Goal: Information Seeking & Learning: Learn about a topic

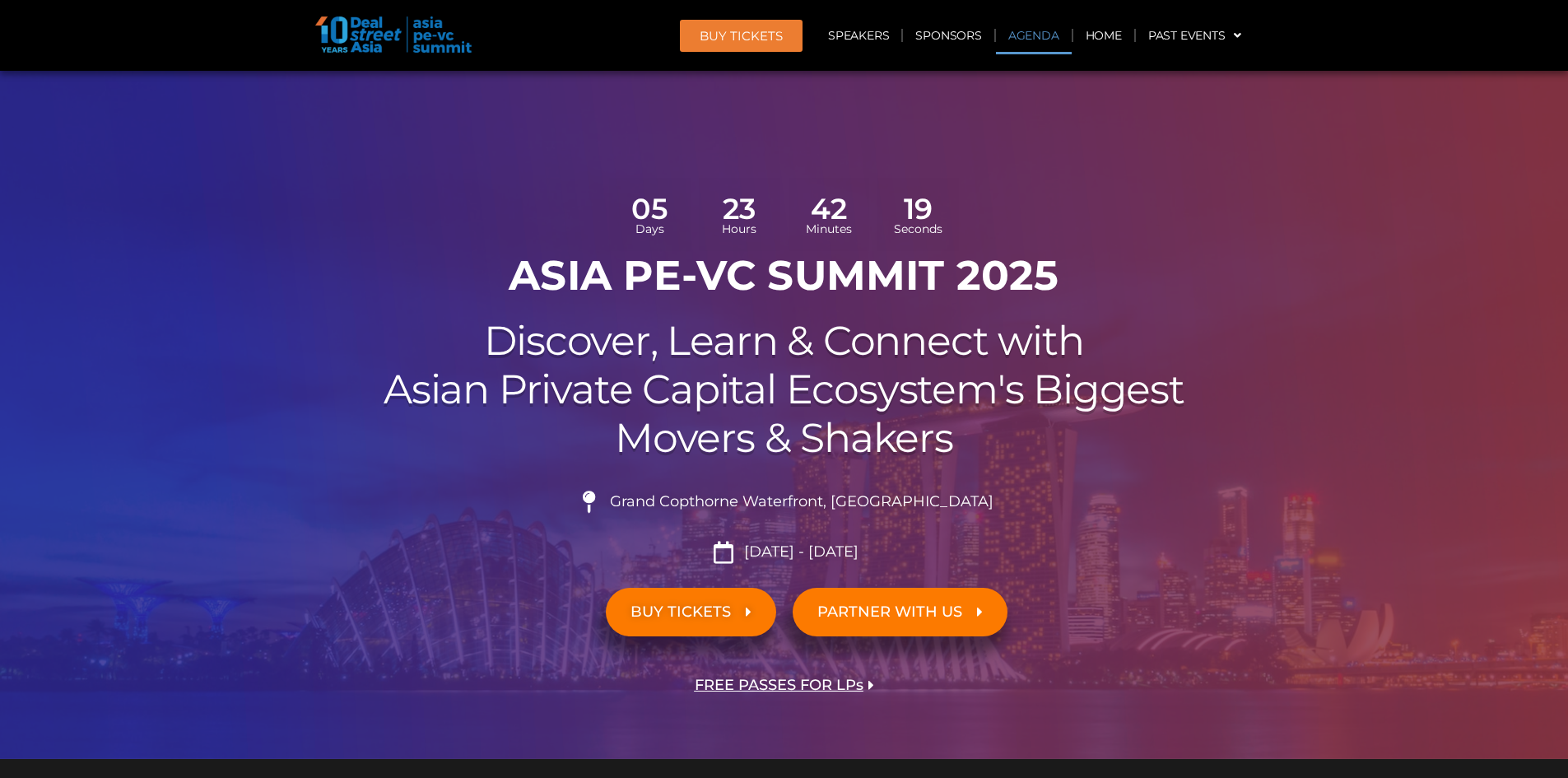
click at [1039, 32] on link "Agenda" at bounding box center [1034, 36] width 76 height 38
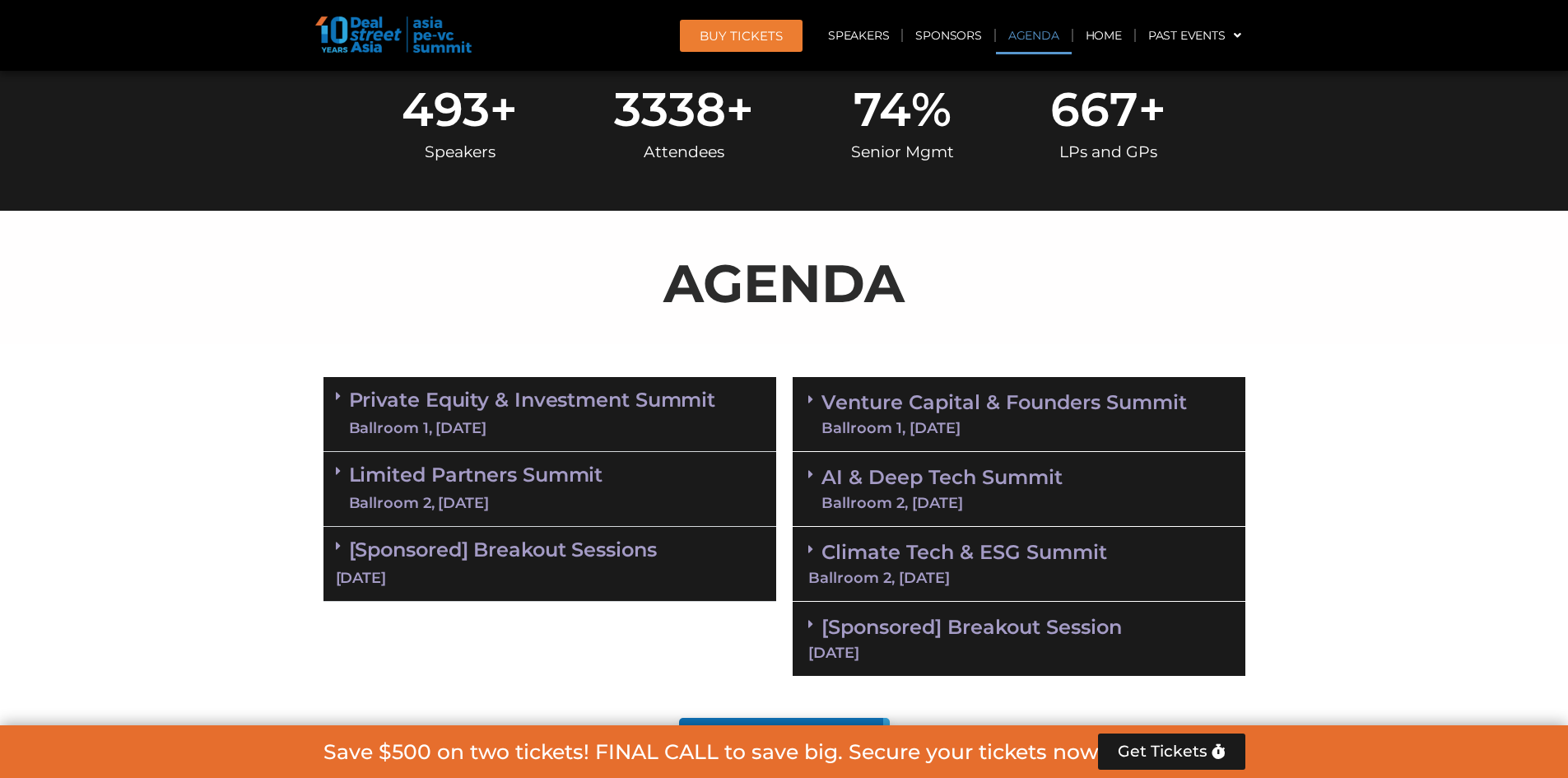
scroll to position [950, 0]
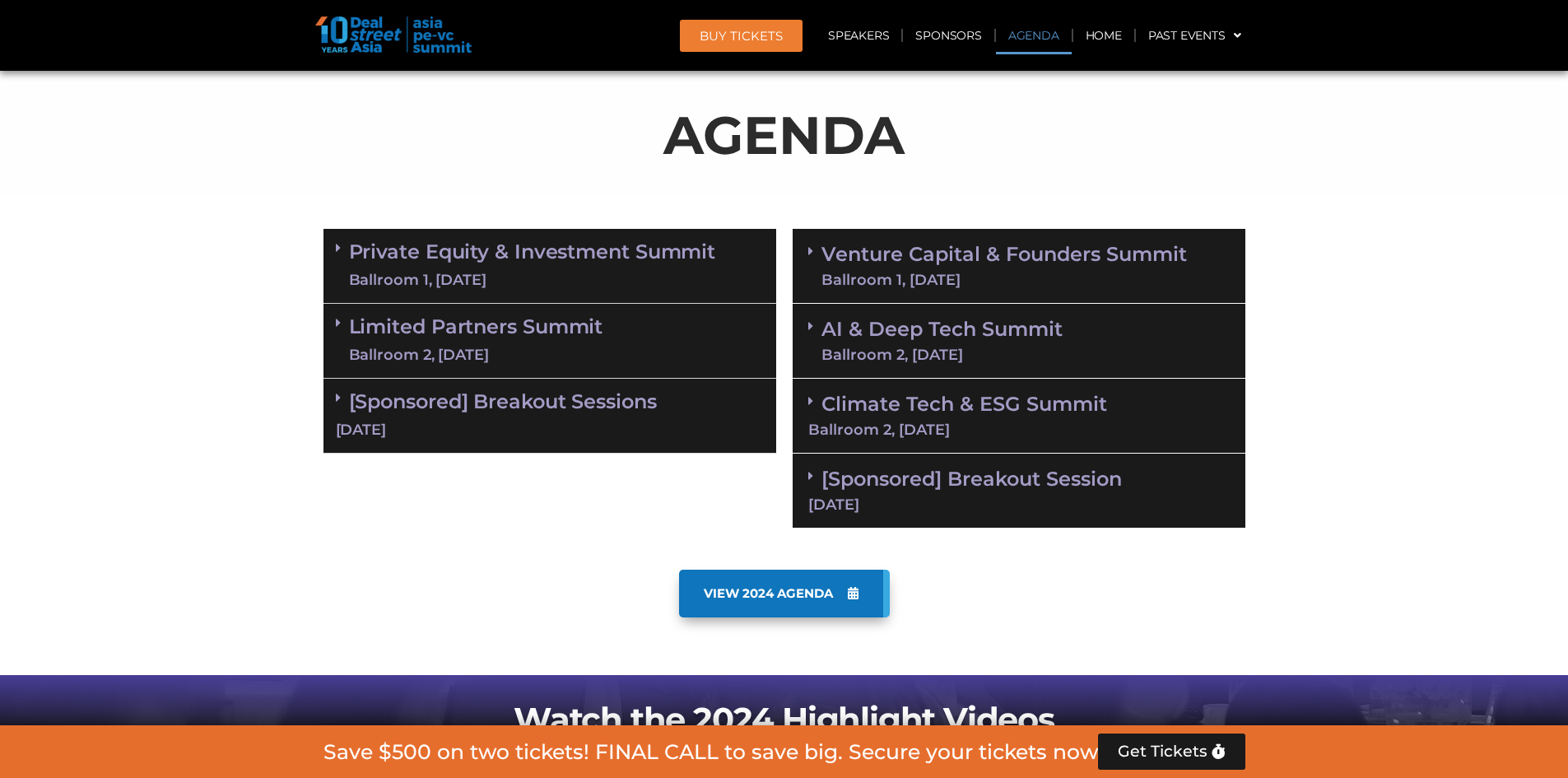
click at [553, 235] on div "Private Equity & Investment Summit Ballroom 1, [DATE]" at bounding box center [549, 266] width 452 height 75
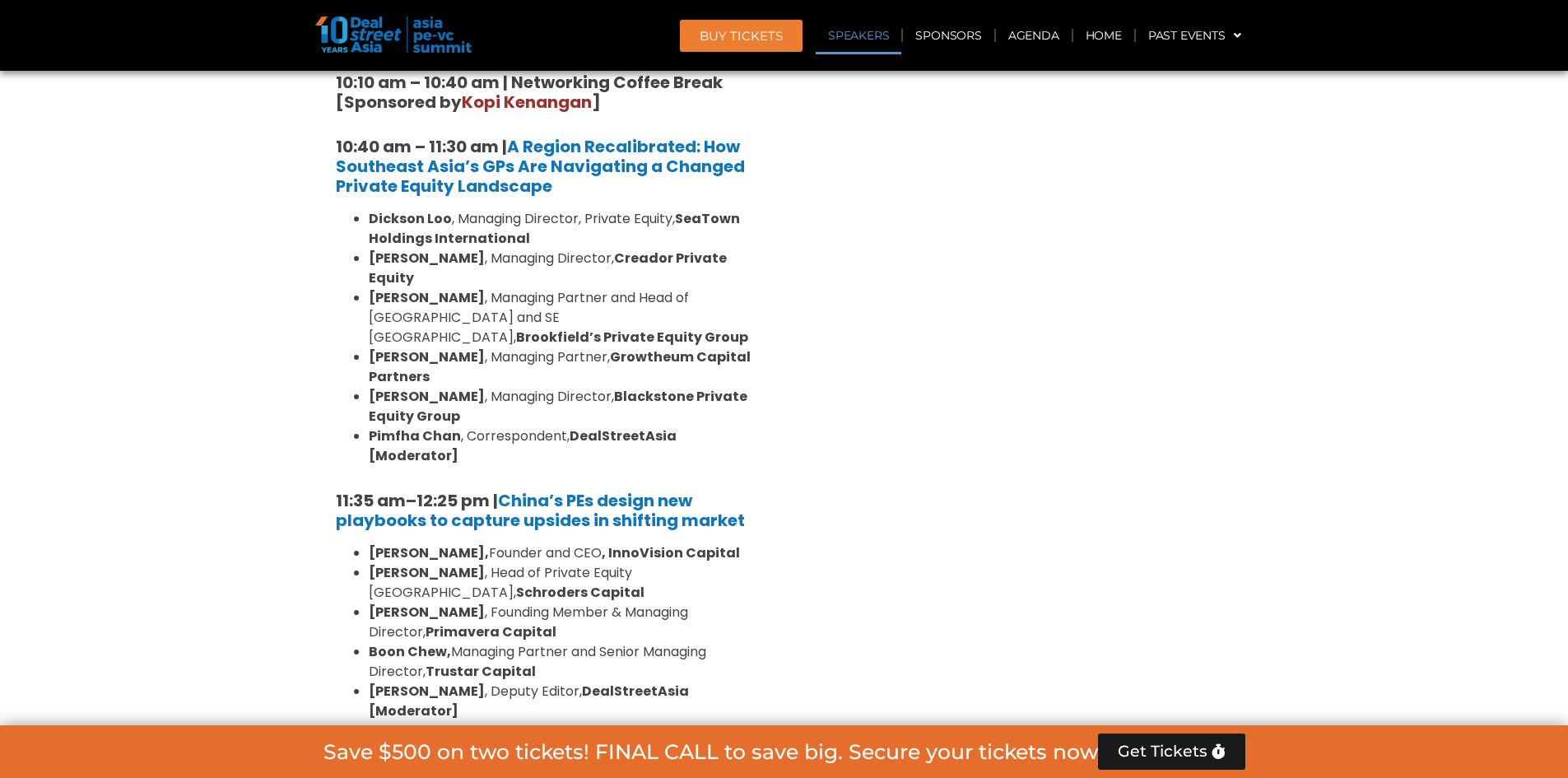
scroll to position [1691, 0]
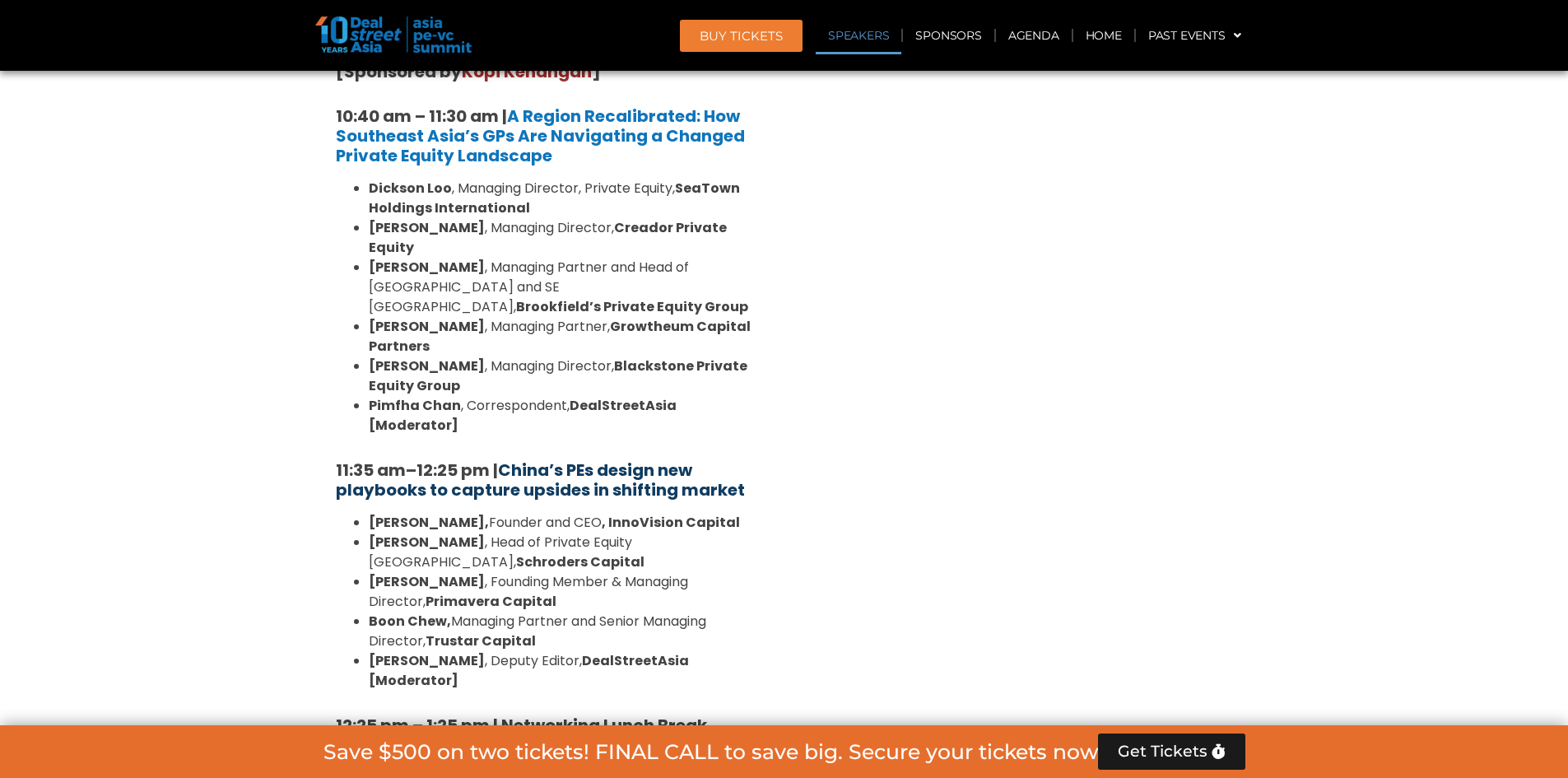
click at [616, 458] on strong "China’s PEs design new playbooks to capture upsides in shifting market" at bounding box center [540, 480] width 409 height 43
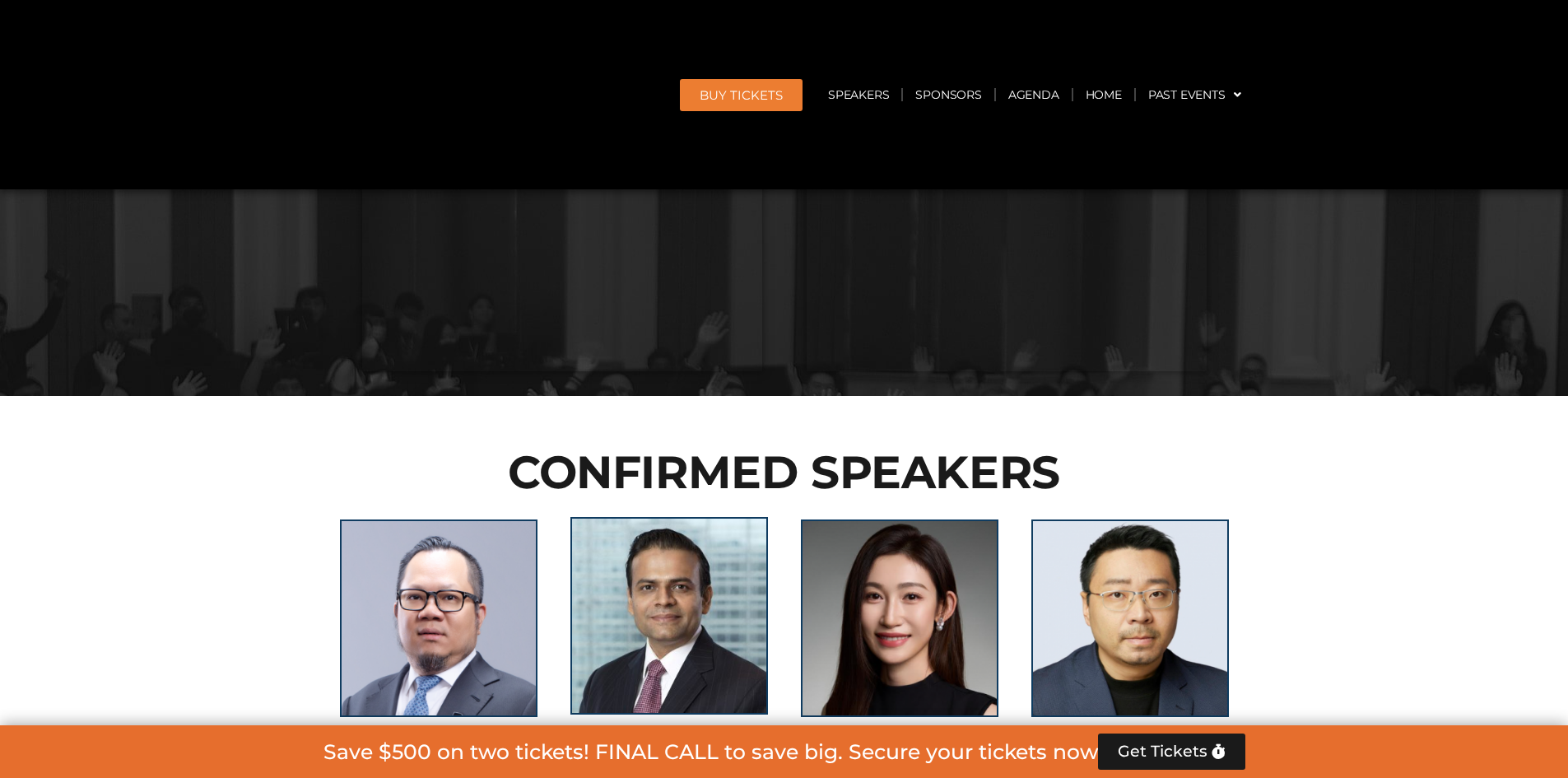
scroll to position [1720, 0]
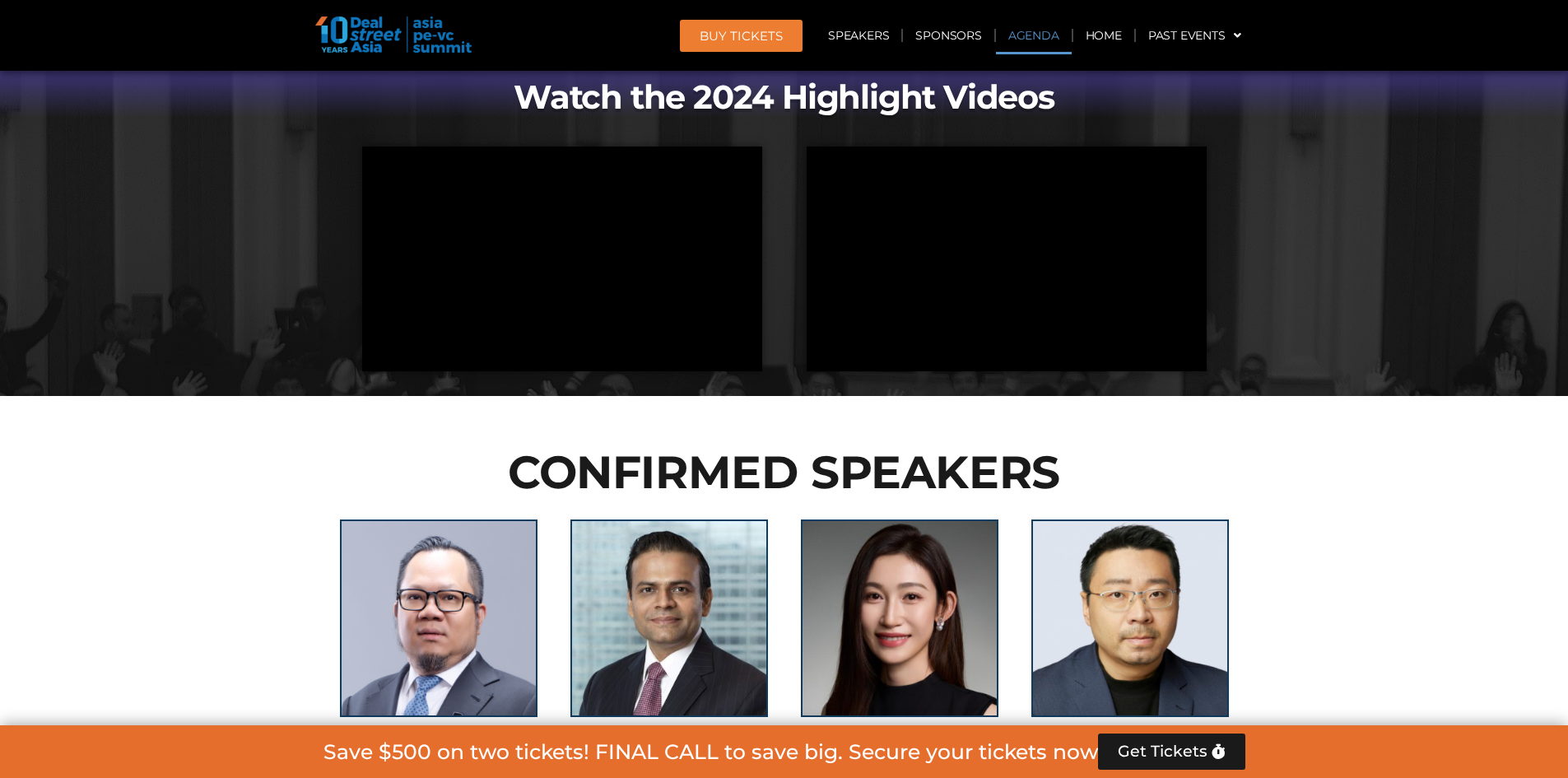
click at [1021, 32] on link "Agenda" at bounding box center [1034, 36] width 76 height 38
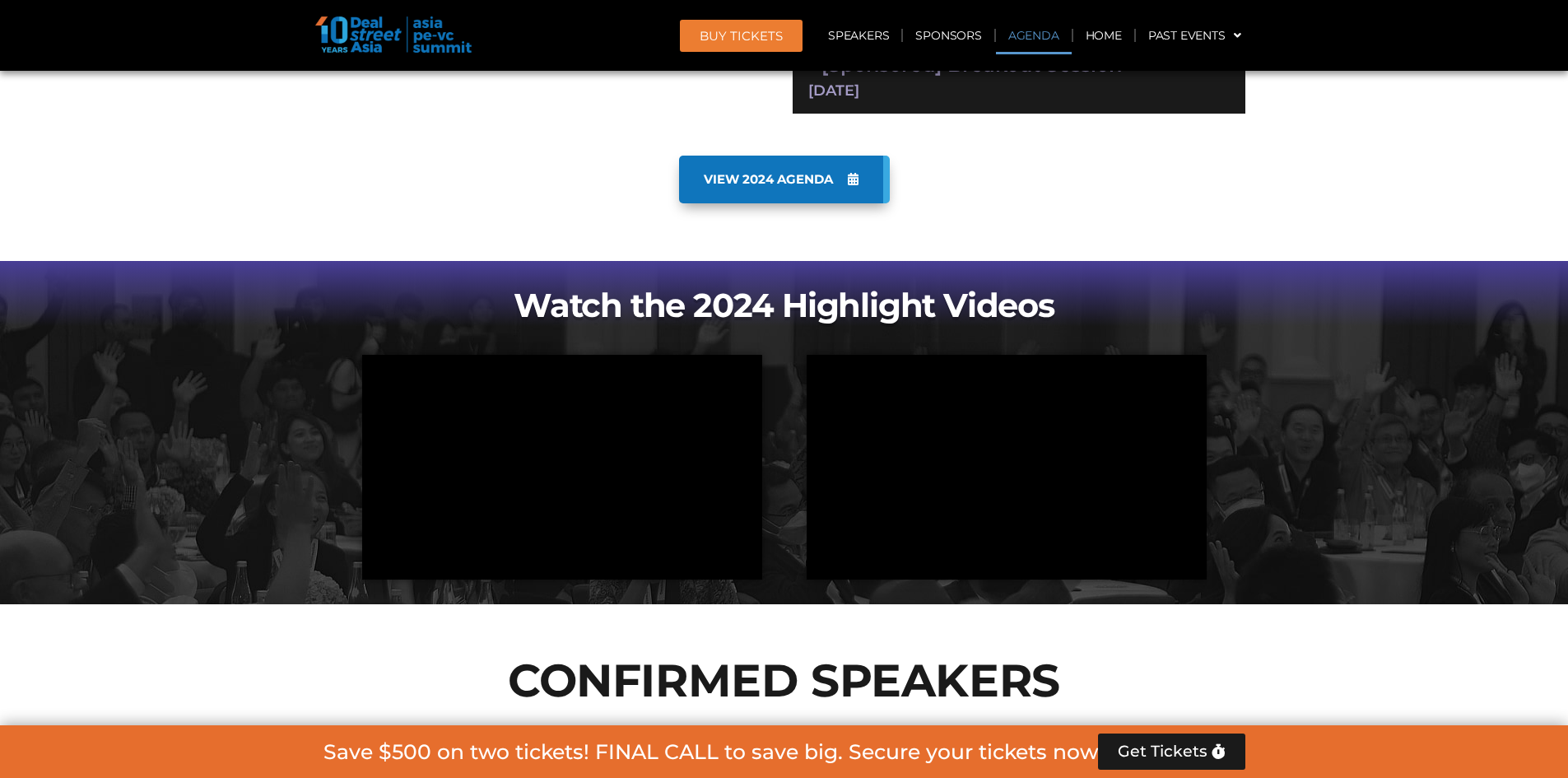
scroll to position [1069, 0]
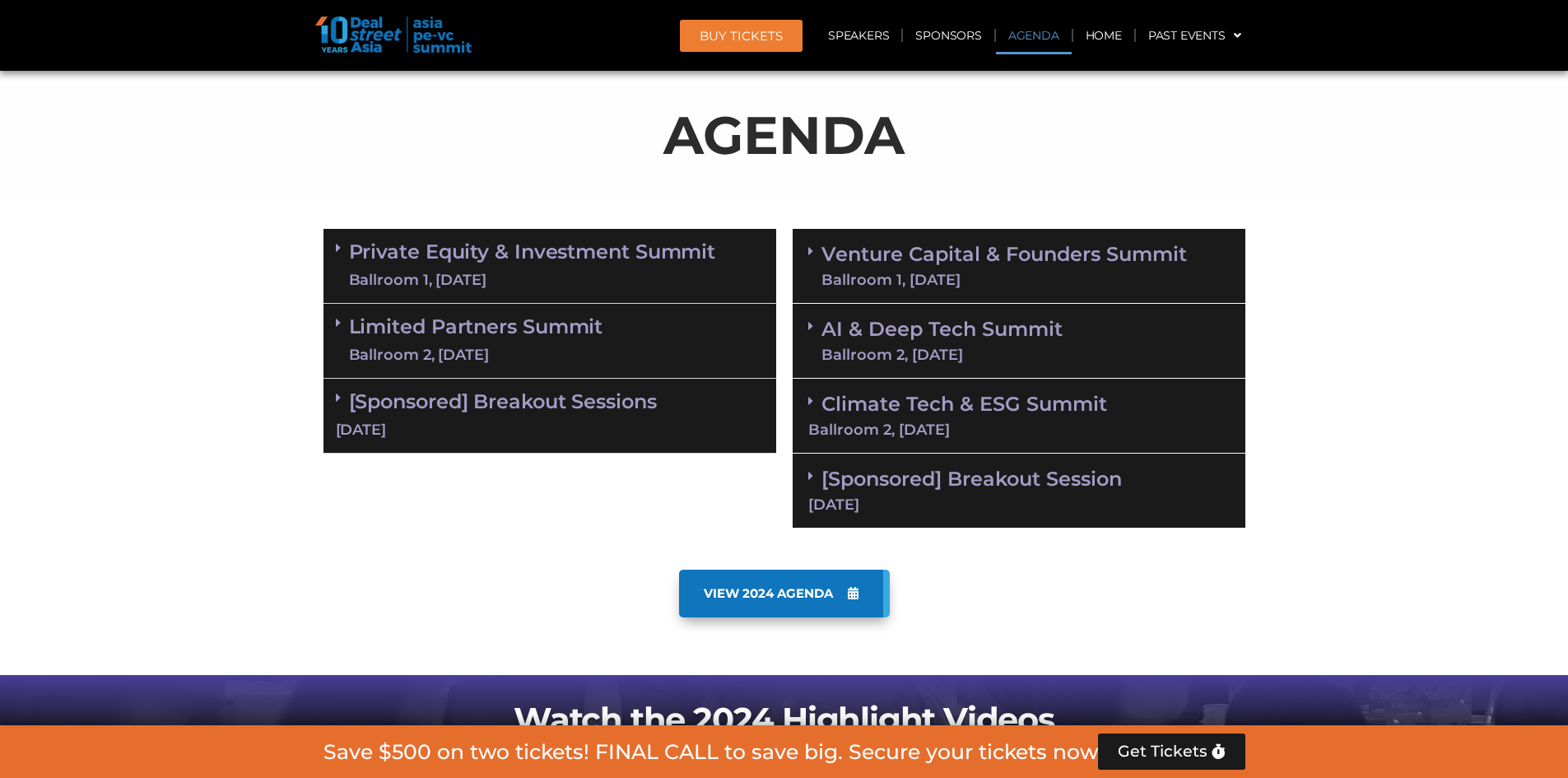
click at [499, 245] on link "Private Equity & Investment Summit Ballroom 1, [DATE]" at bounding box center [532, 265] width 367 height 50
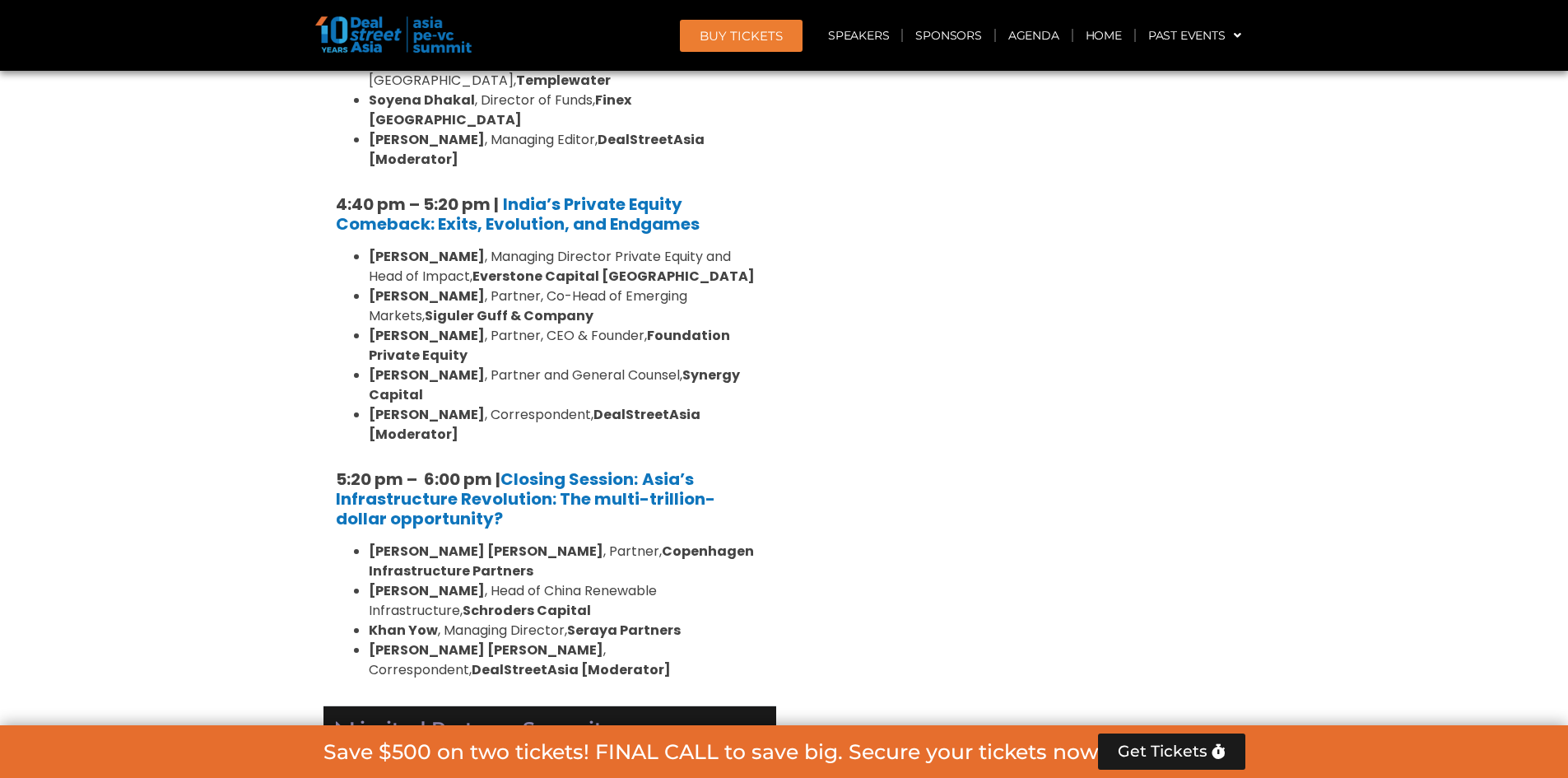
scroll to position [3538, 0]
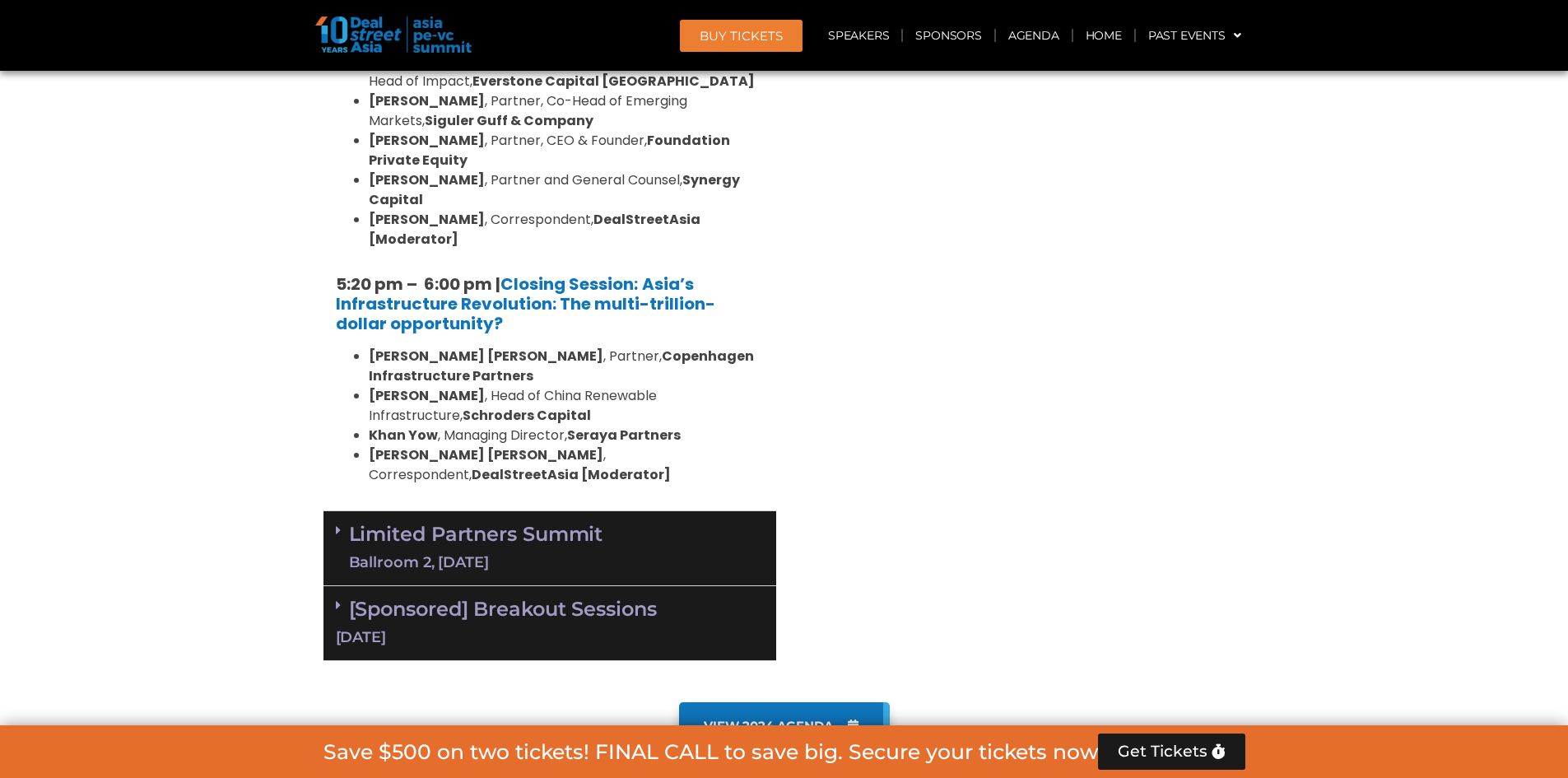
click at [583, 596] on link "[Sponsored] Breakout Sessions 10 Sept" at bounding box center [549, 622] width 428 height 51
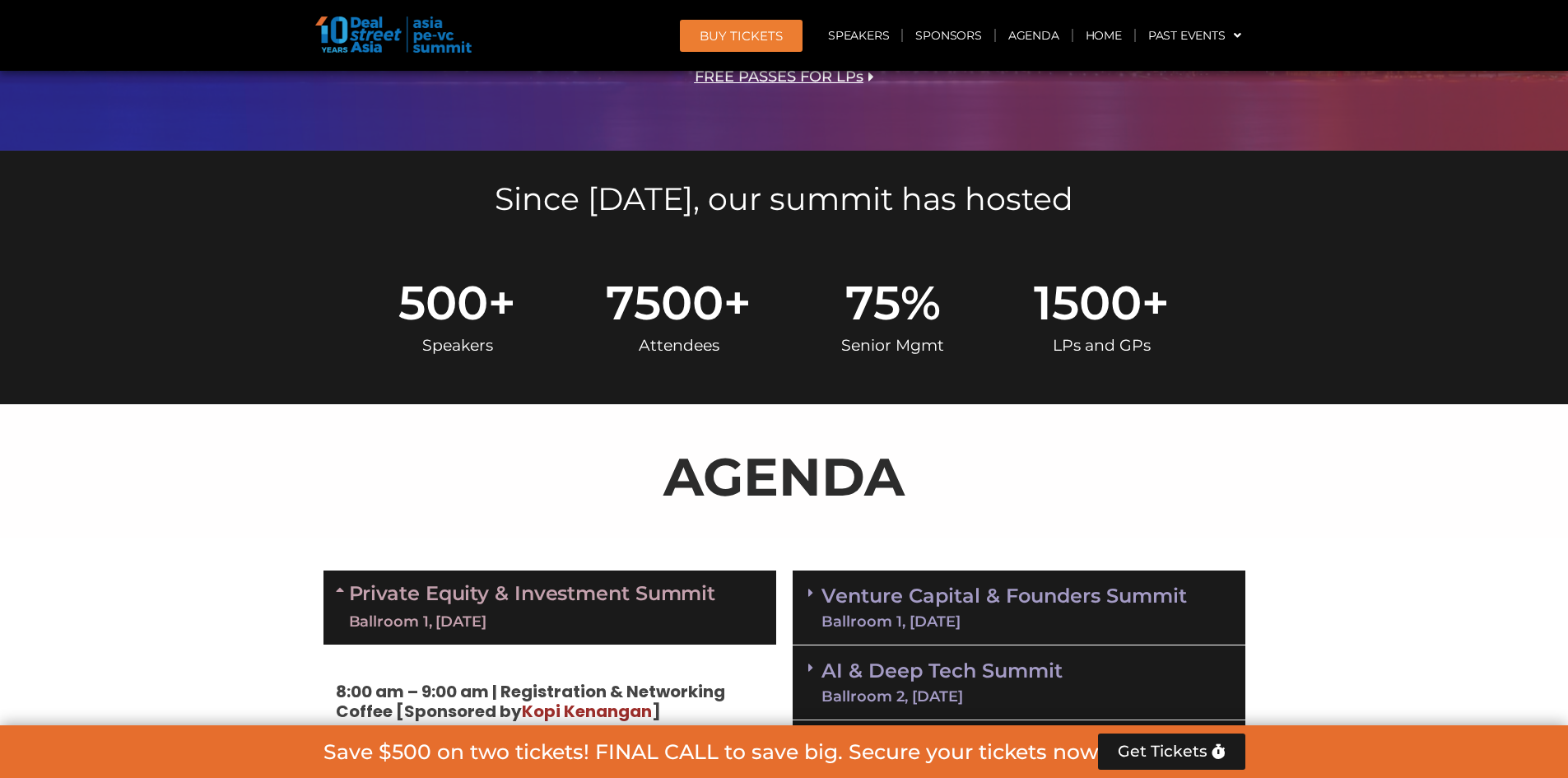
scroll to position [867, 0]
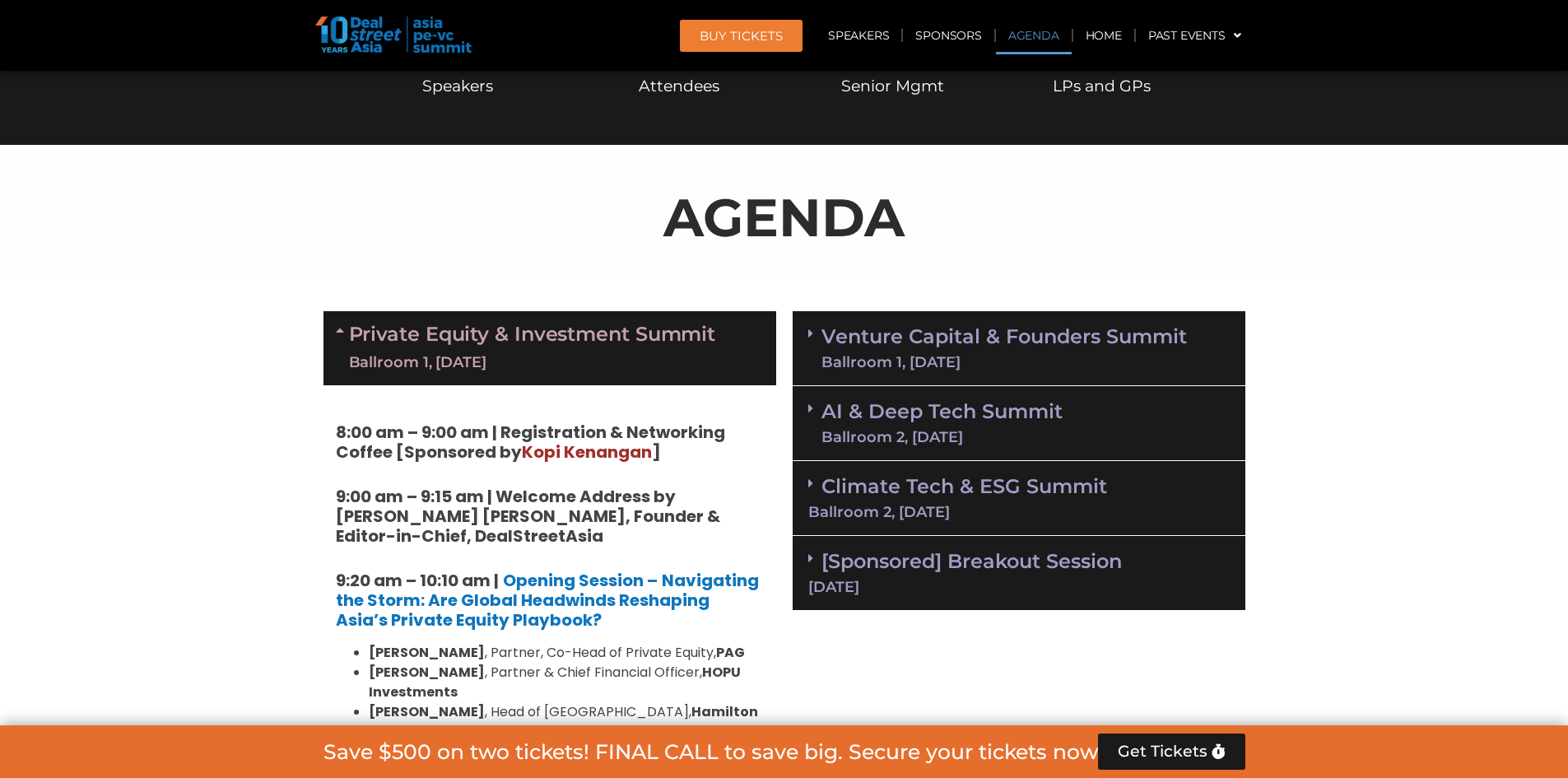
click at [655, 366] on div "Ballroom 1, [DATE]" at bounding box center [532, 363] width 367 height 21
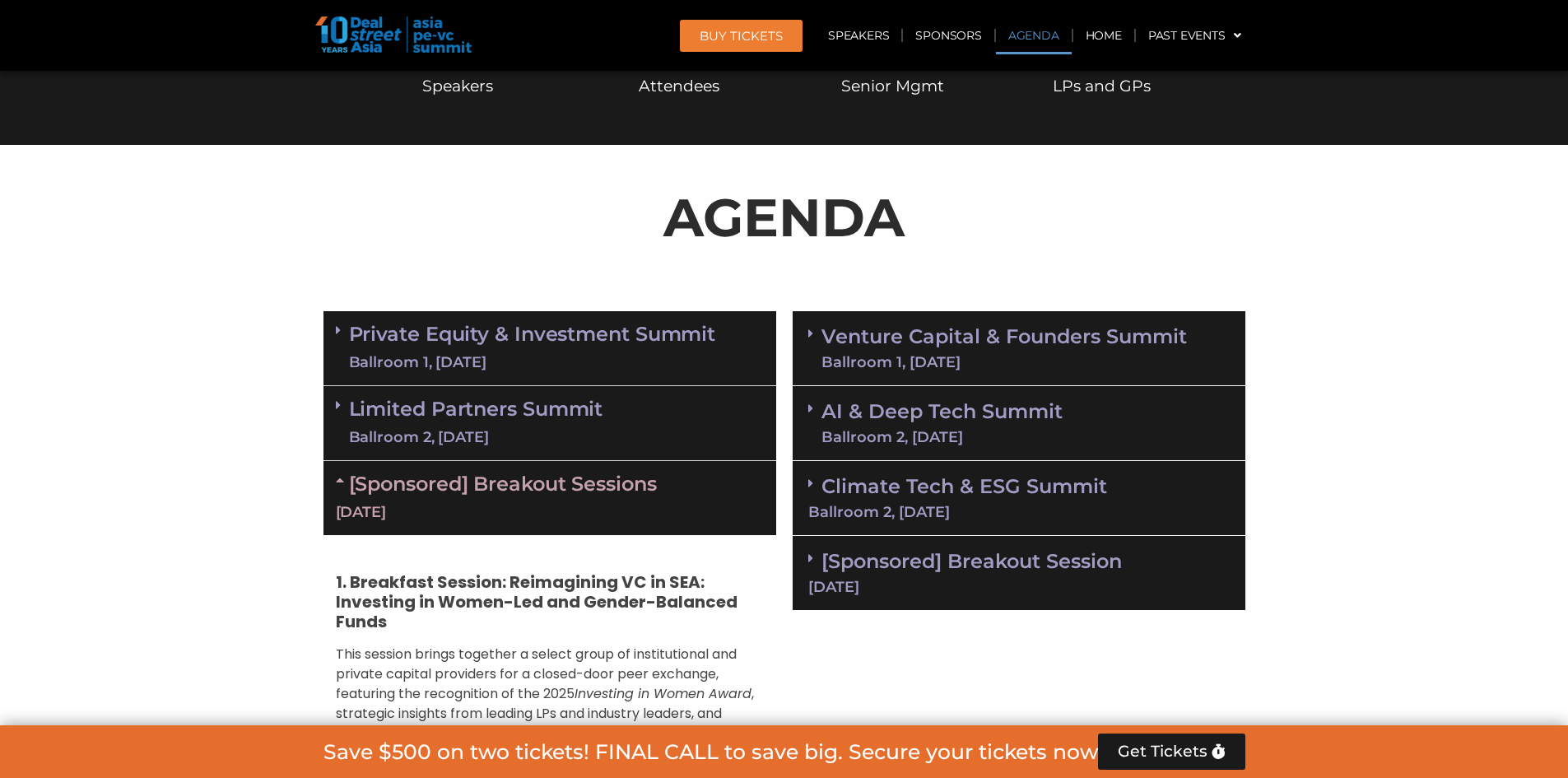
click at [1052, 492] on link "Climate Tech & ESG Summit Ballroom 2, 11 Sept" at bounding box center [1019, 497] width 421 height 45
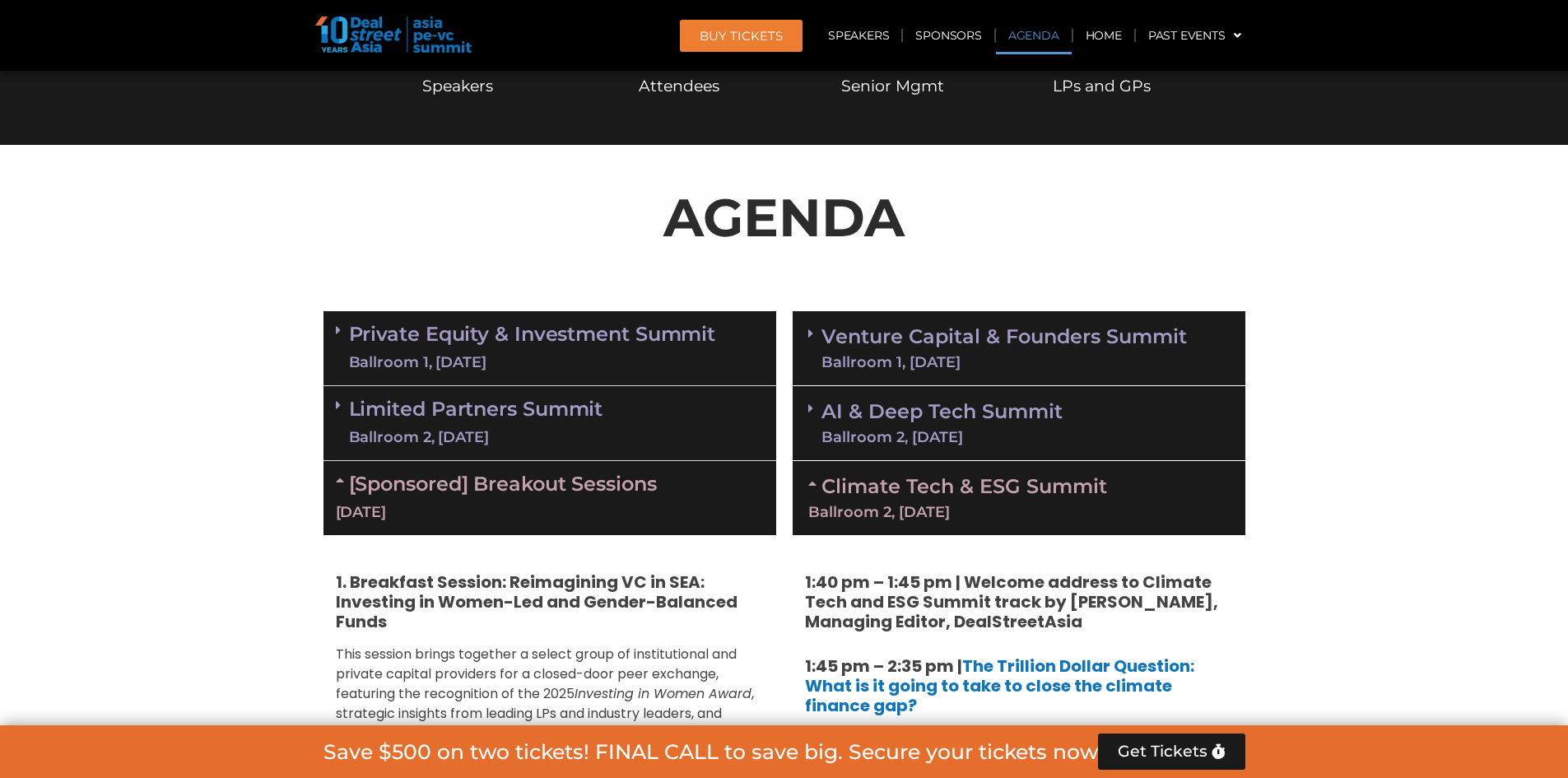
click at [1052, 492] on link "Climate Tech & ESG Summit Ballroom 2, 11 Sept" at bounding box center [1019, 497] width 421 height 45
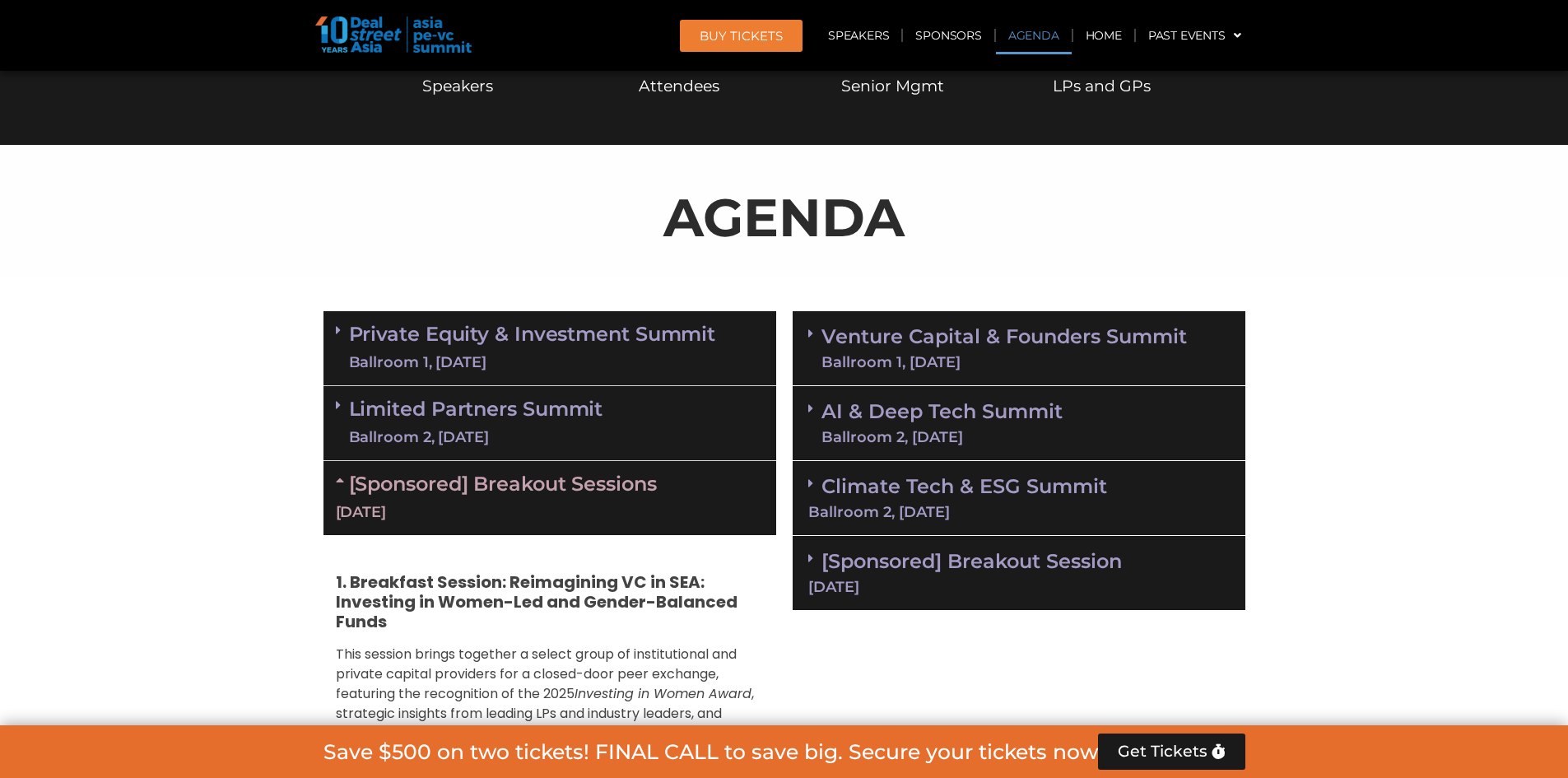
click at [1032, 361] on div "Ballroom 1, [DATE]" at bounding box center [1004, 362] width 366 height 15
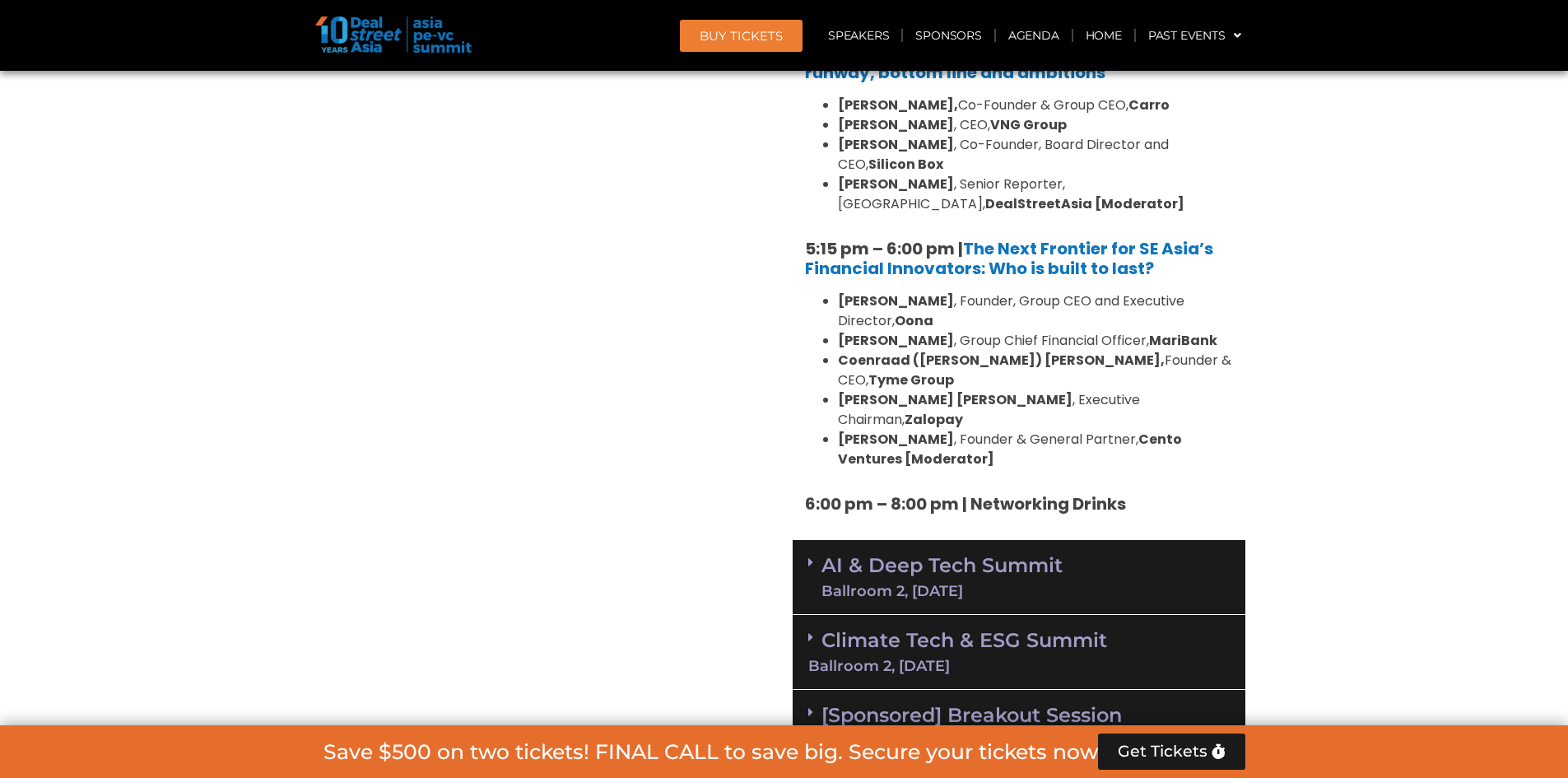
scroll to position [3009, 0]
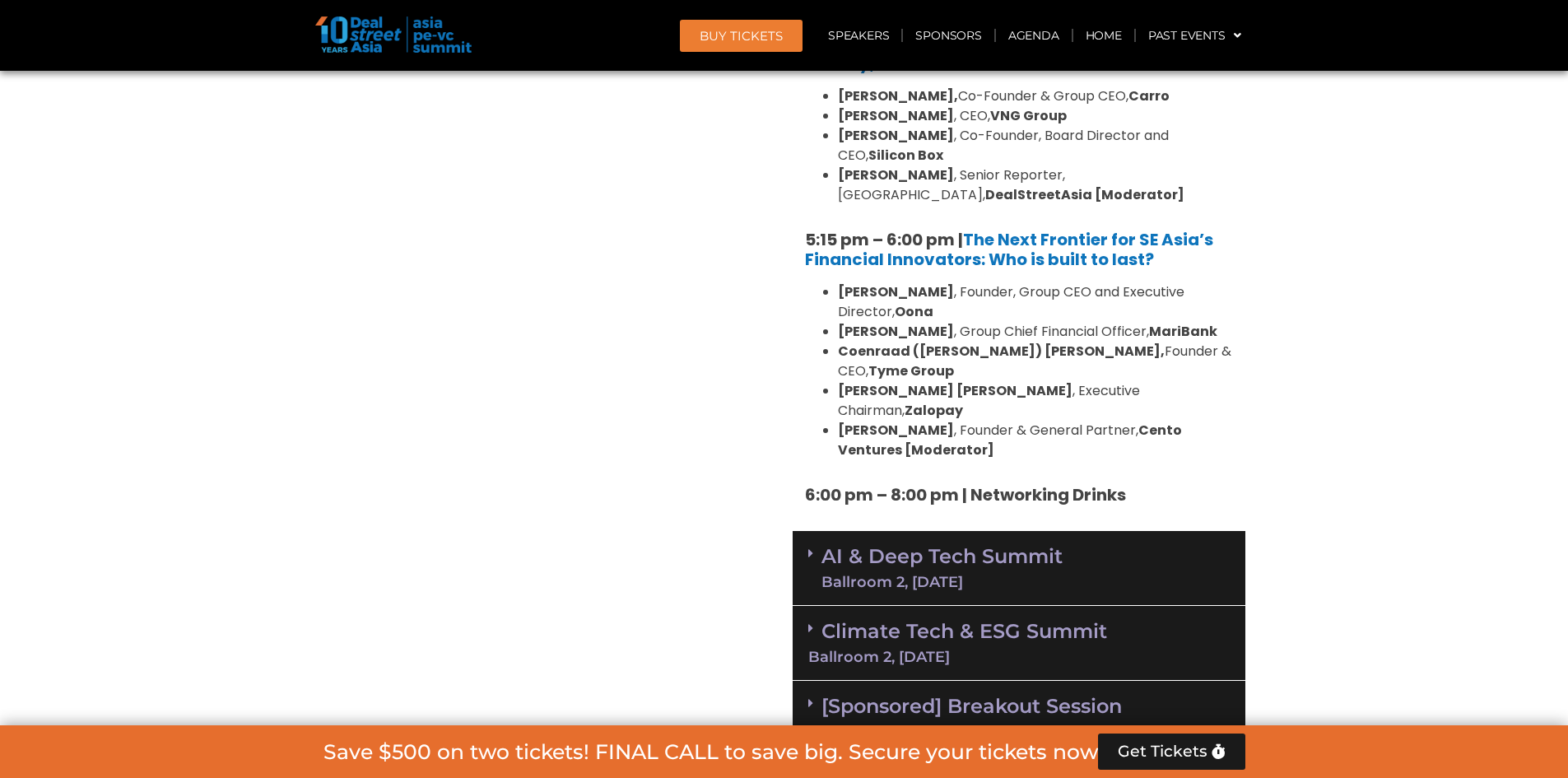
click at [928, 619] on link "Climate Tech & ESG Summit Ballroom 2, 11 Sept" at bounding box center [1019, 642] width 421 height 45
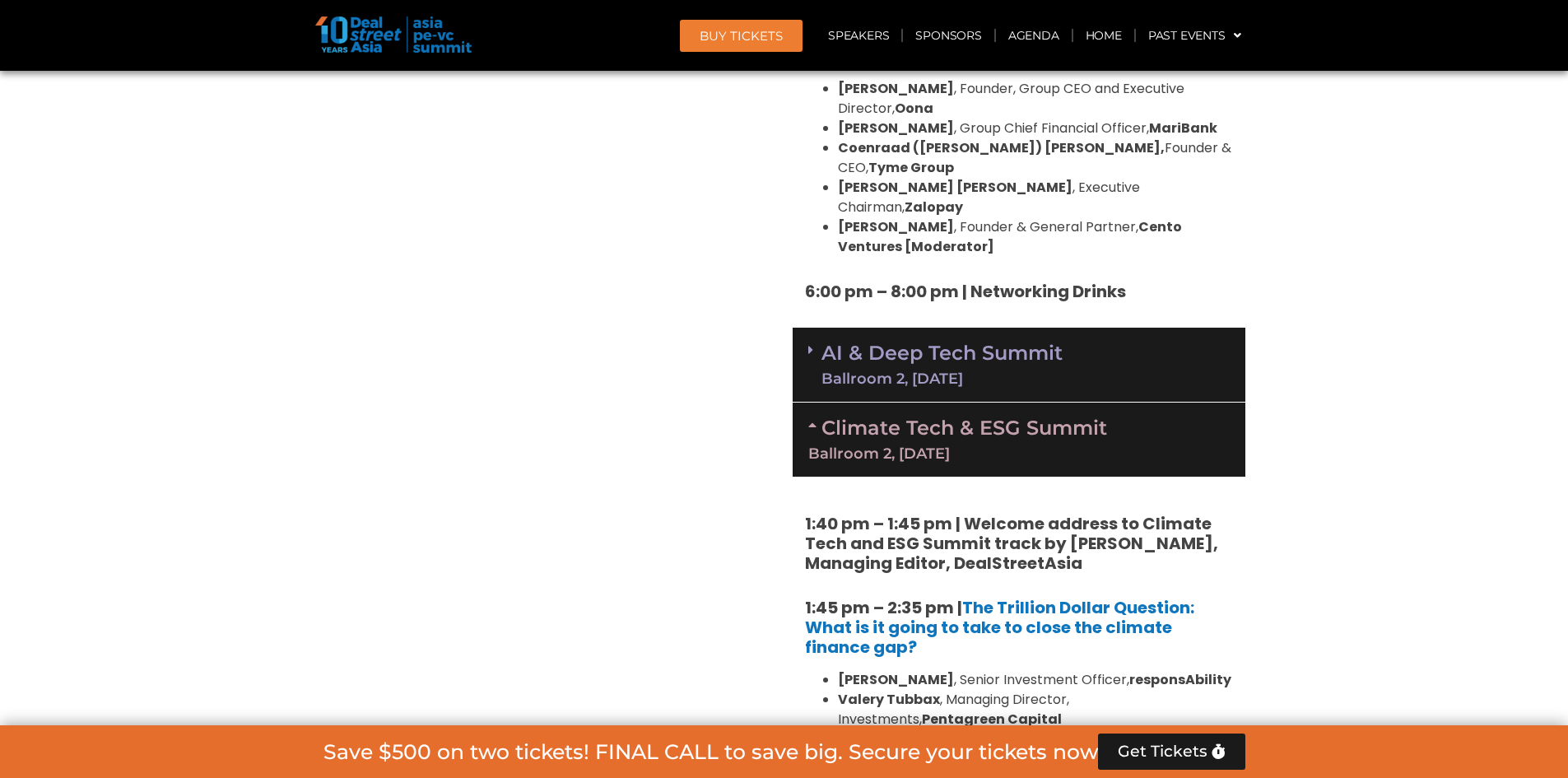
scroll to position [2926, 0]
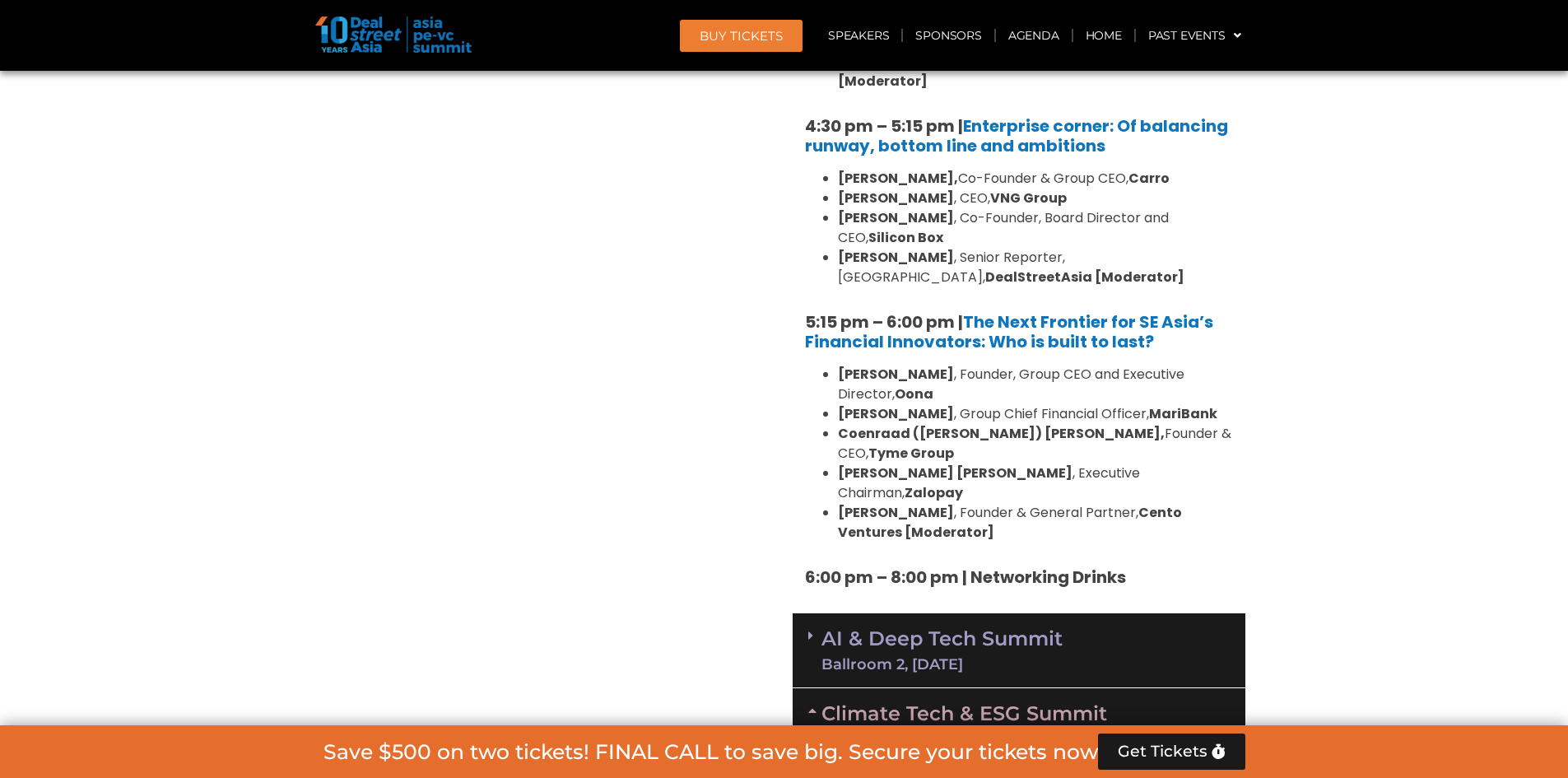
click at [928, 629] on link "AI & Deep Tech Summit Ballroom 2, 11 Sept" at bounding box center [942, 651] width 241 height 43
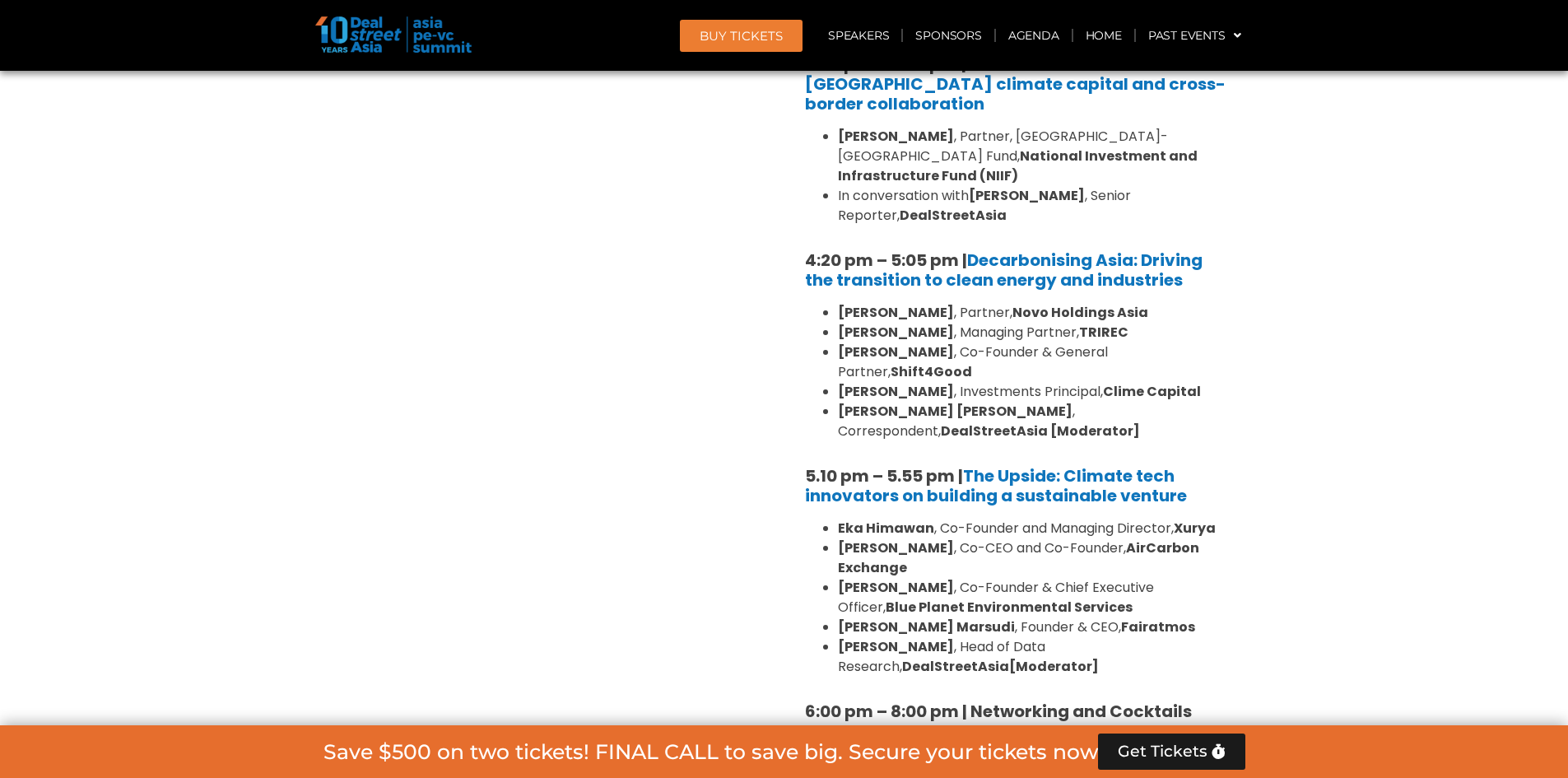
scroll to position [5149, 0]
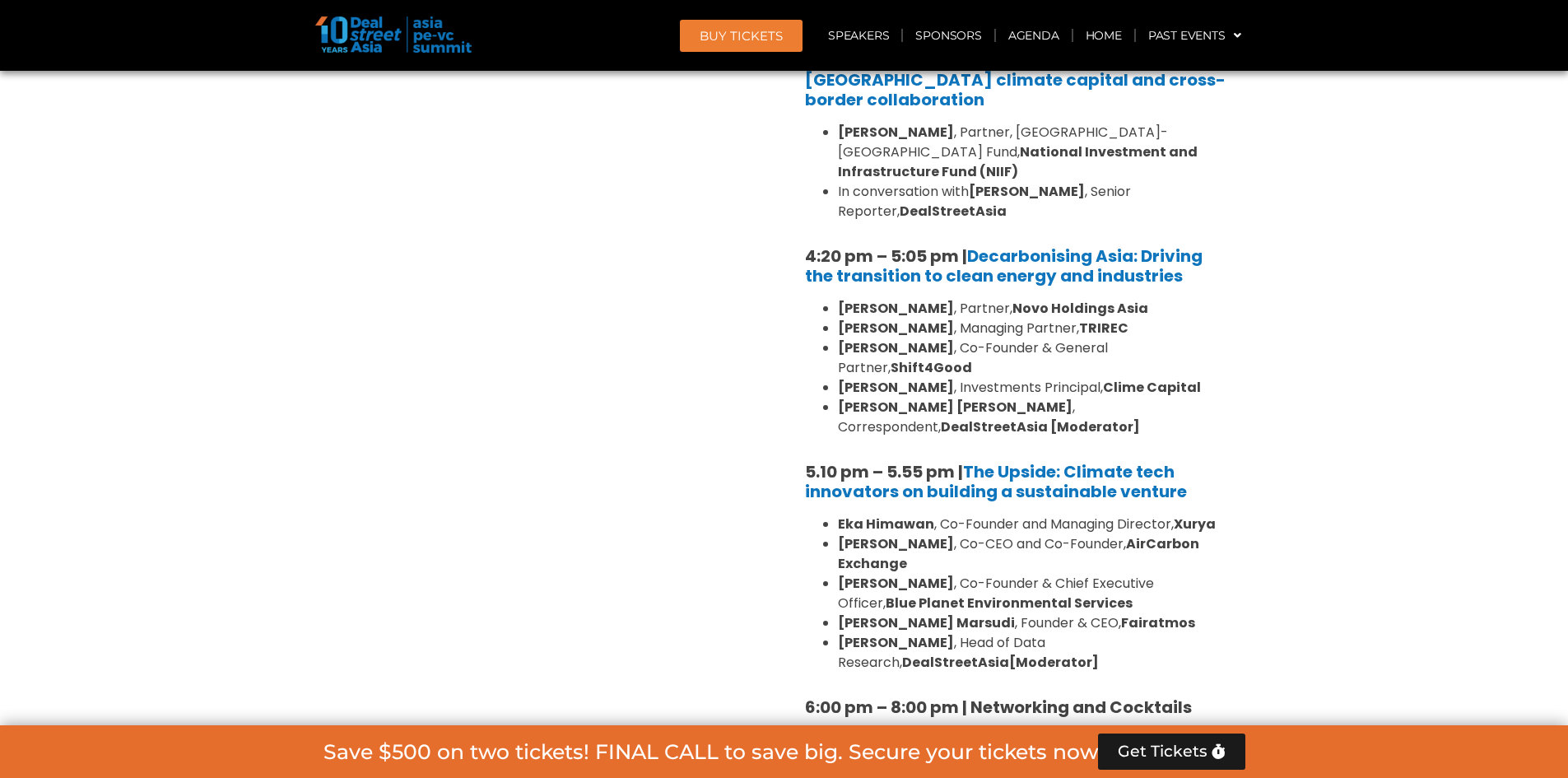
click at [928, 756] on link "[Sponsored] Breakout Session 11 Sept" at bounding box center [1019, 779] width 421 height 45
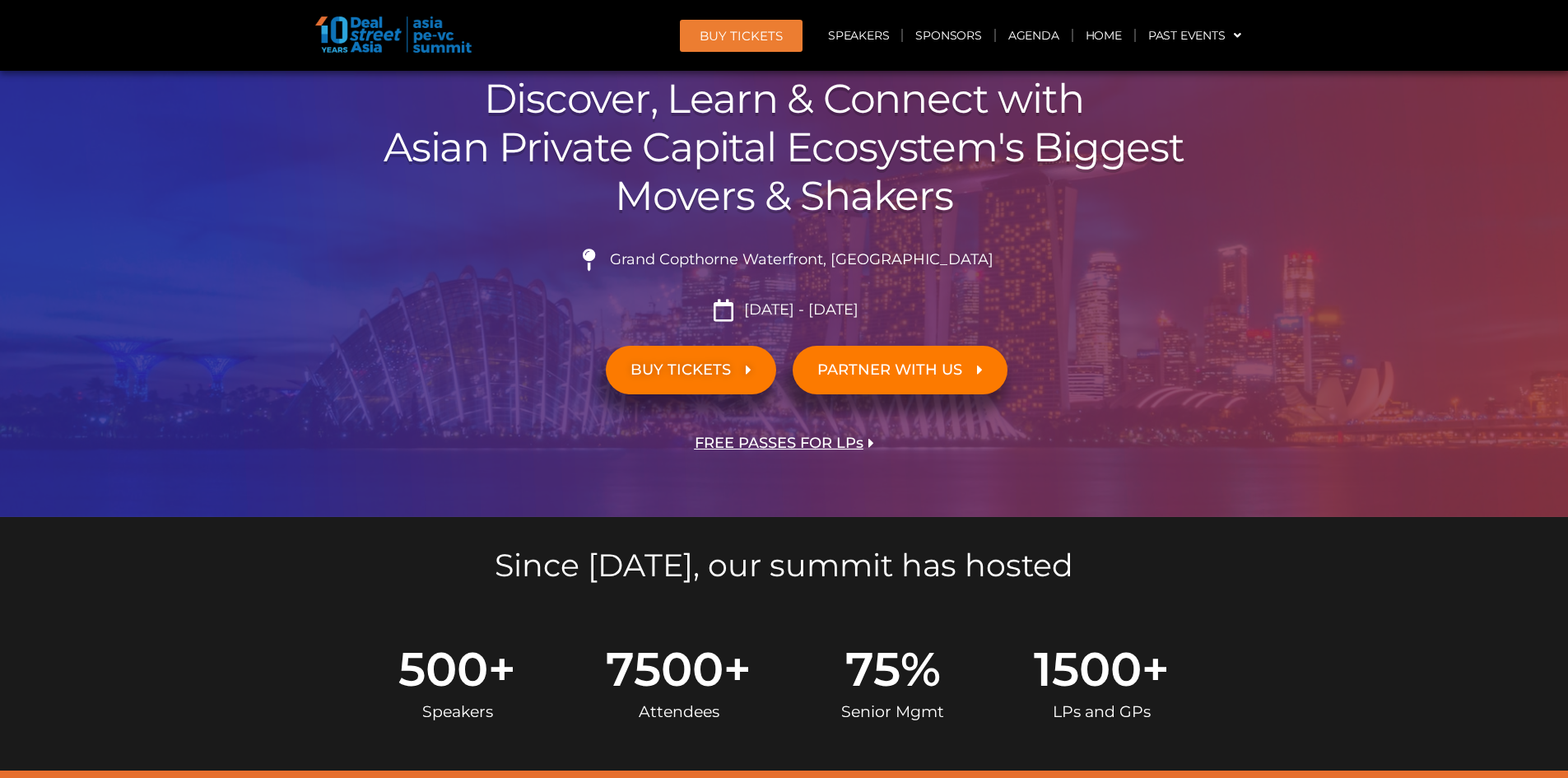
scroll to position [0, 0]
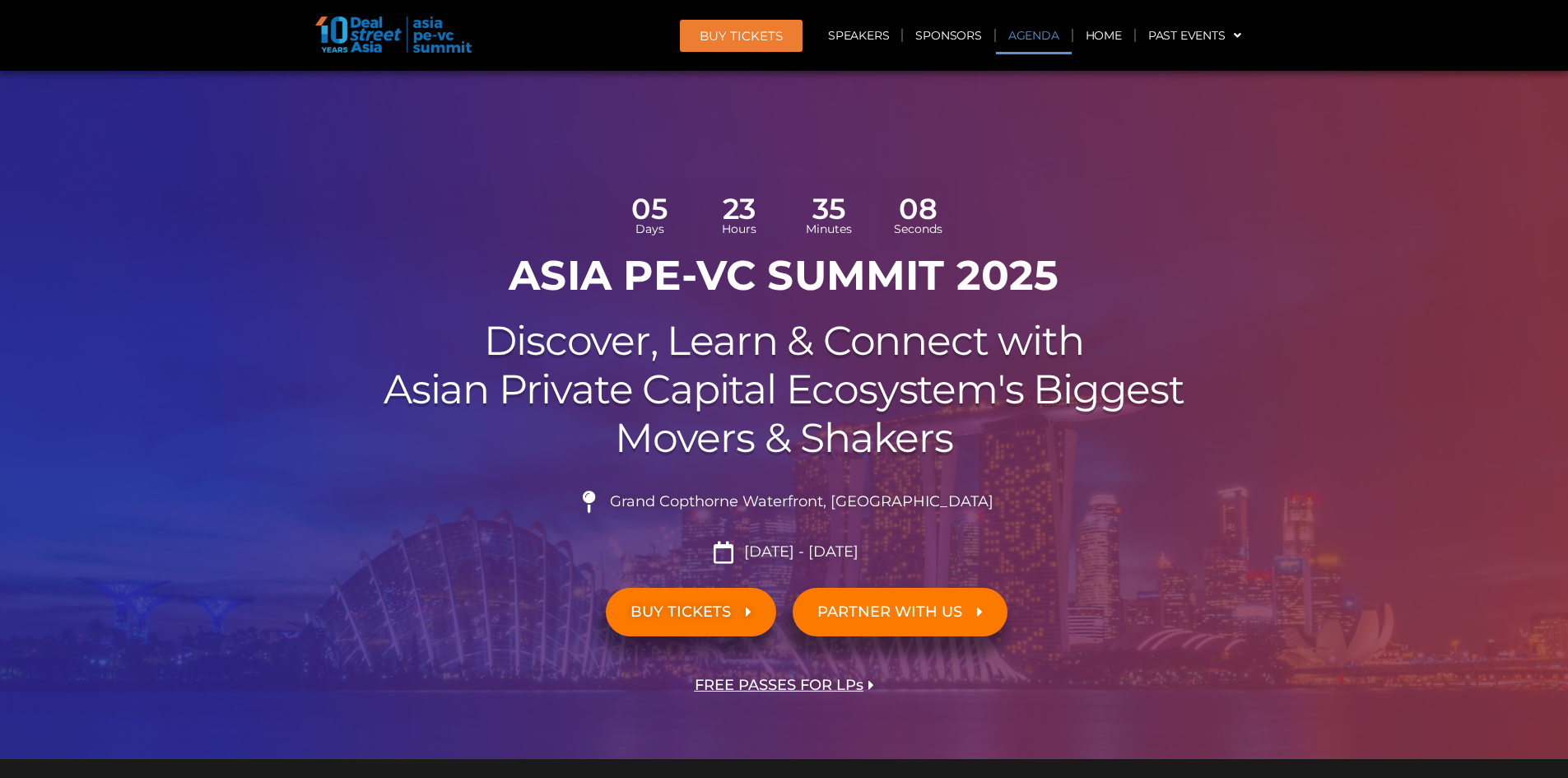
click at [1037, 35] on link "Agenda" at bounding box center [1034, 36] width 76 height 38
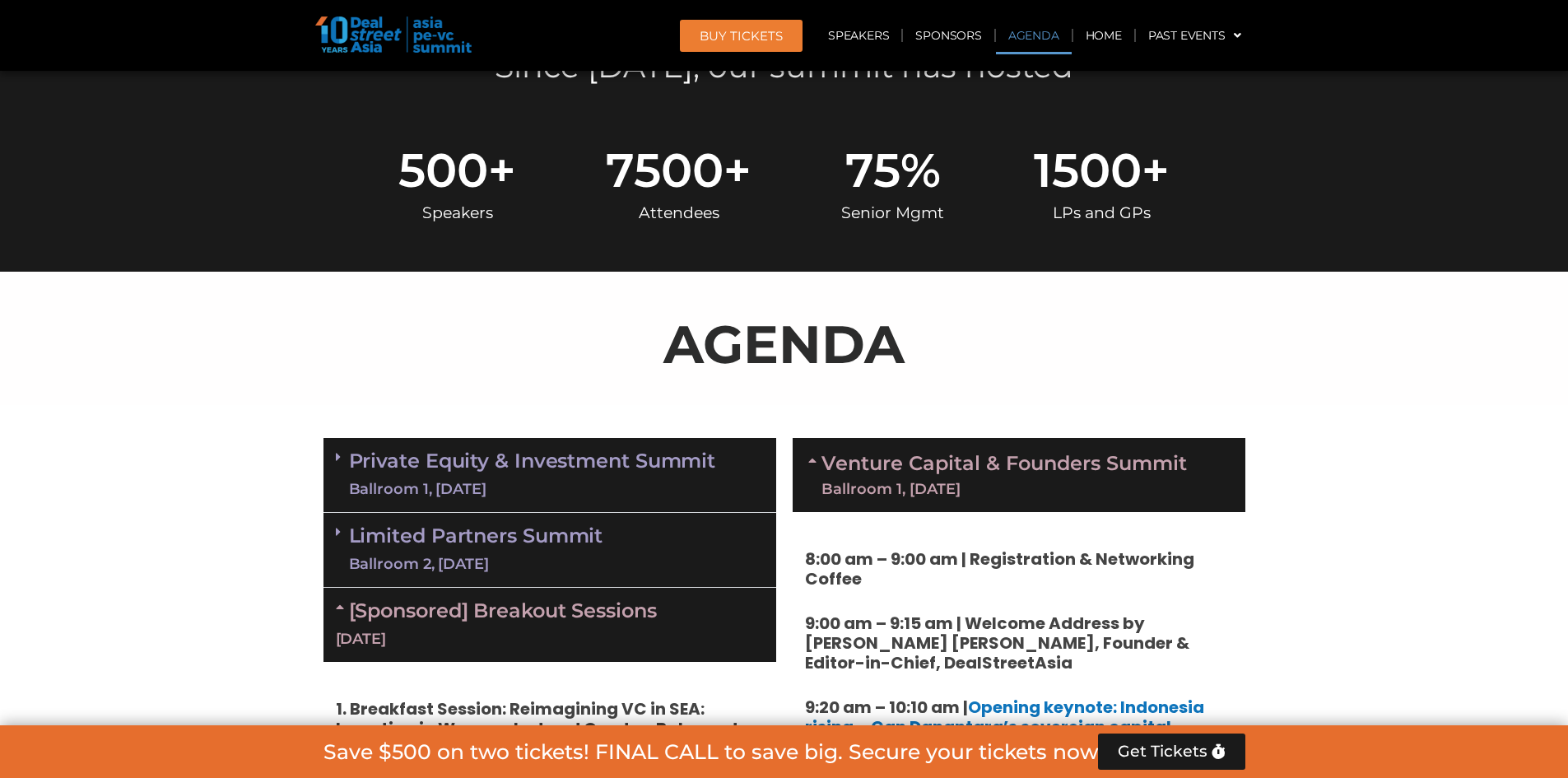
scroll to position [950, 0]
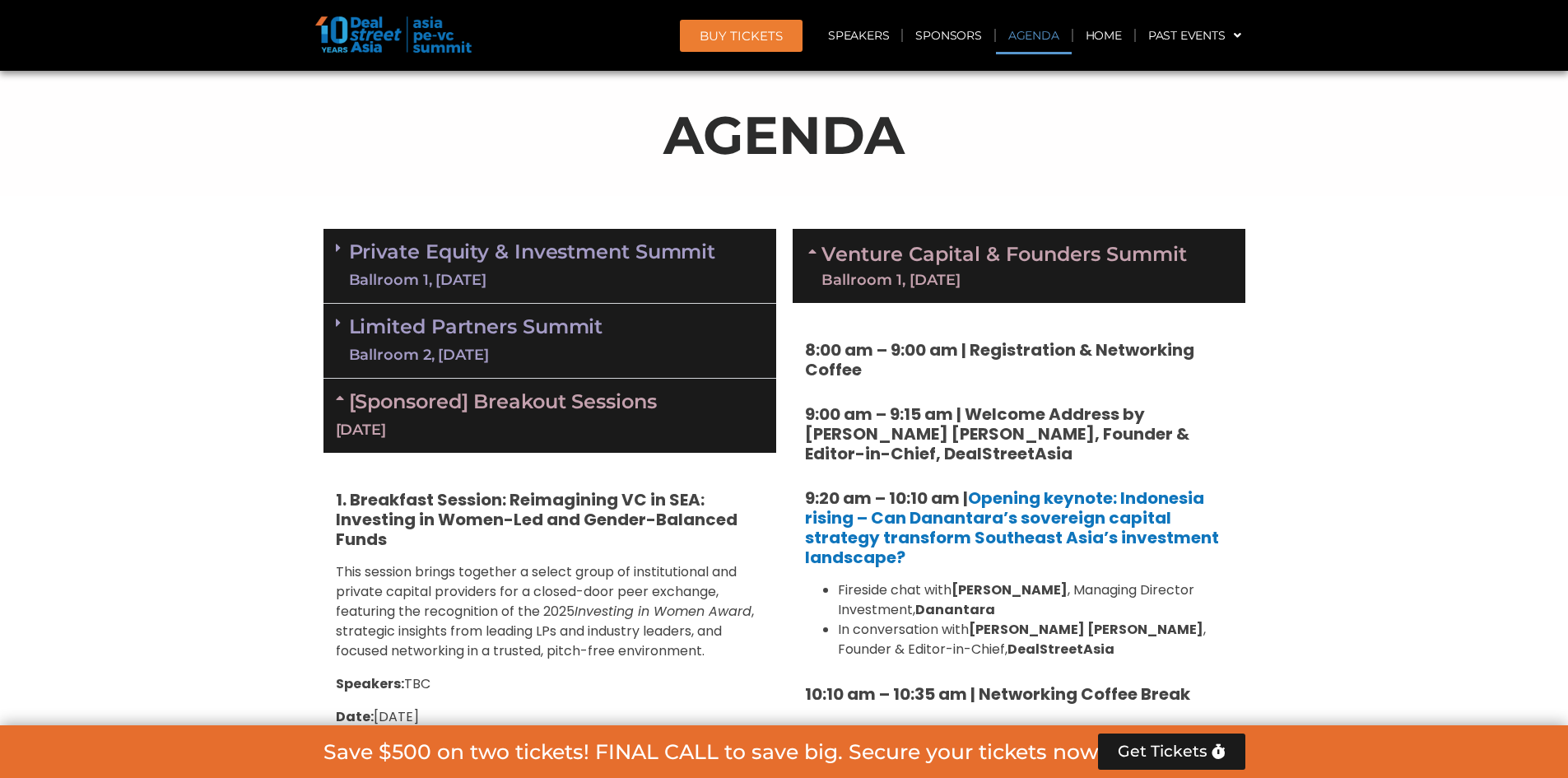
click at [580, 259] on link "Private Equity & Investment Summit Ballroom 1, [DATE]" at bounding box center [532, 265] width 367 height 50
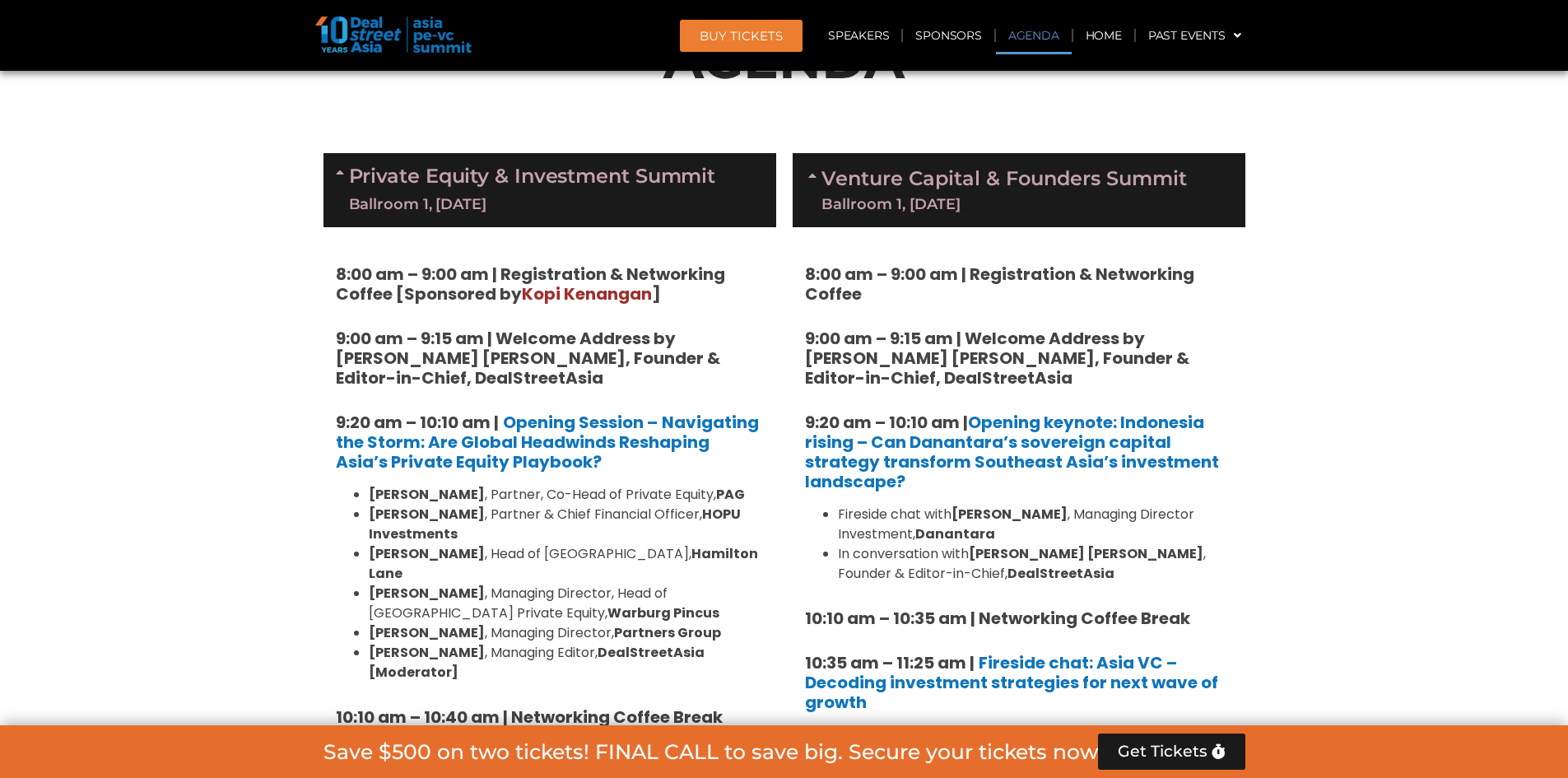
scroll to position [1032, 0]
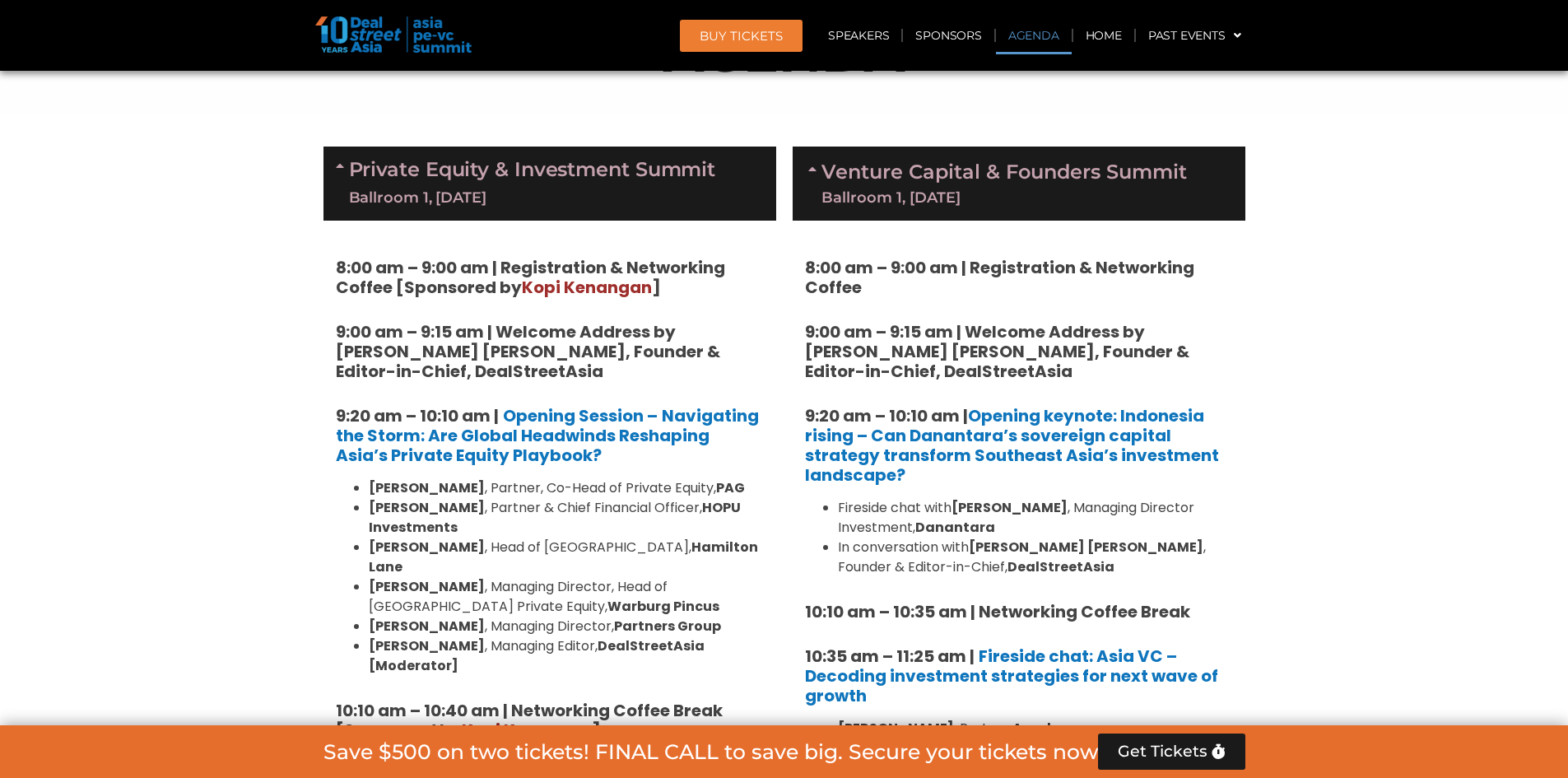
click at [668, 184] on link "Private Equity & Investment Summit Ballroom 1, [DATE]" at bounding box center [532, 183] width 367 height 50
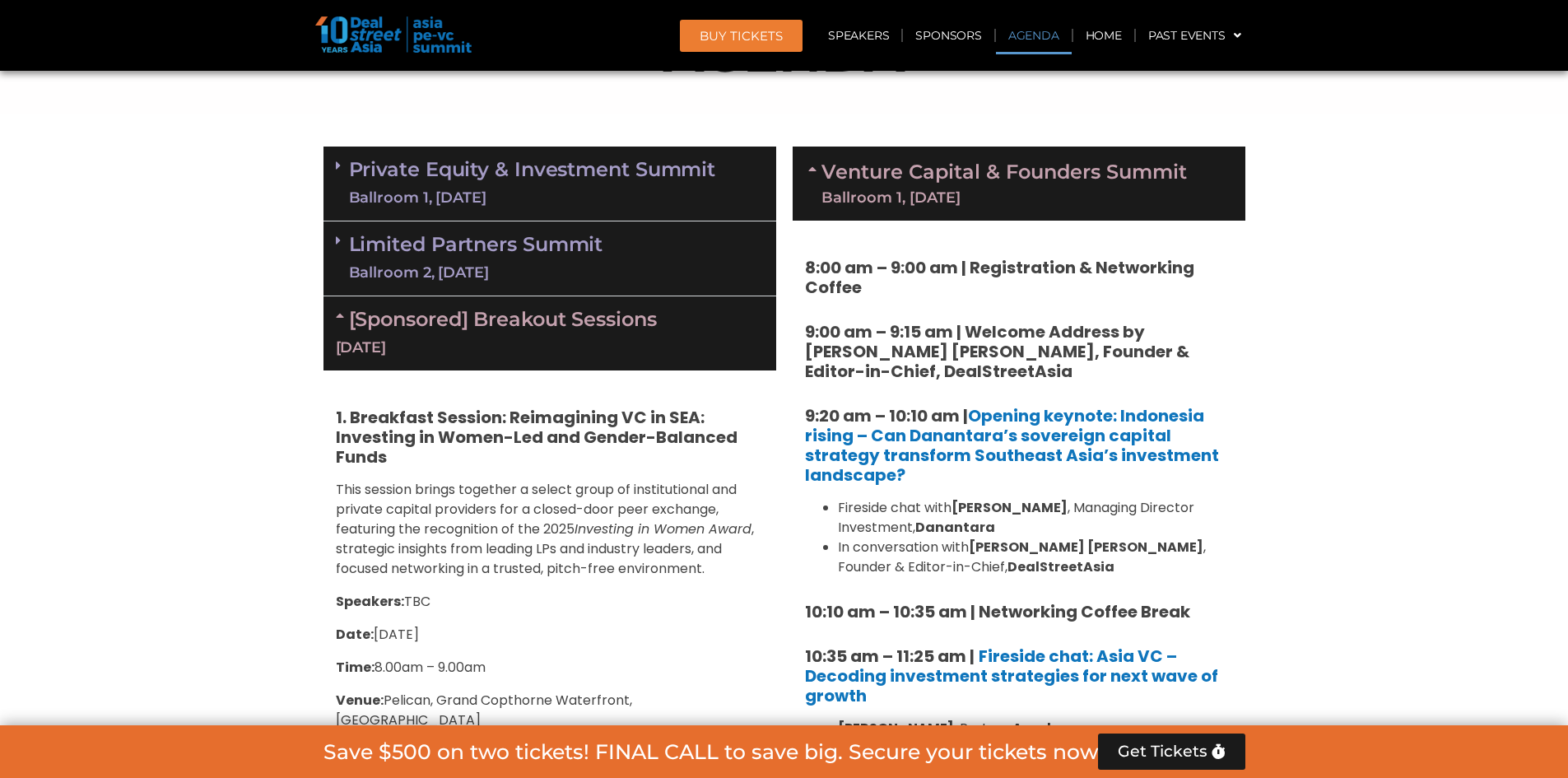
click at [615, 331] on div "[Sponsored] Breakout Sessions 10 Sept" at bounding box center [549, 333] width 452 height 74
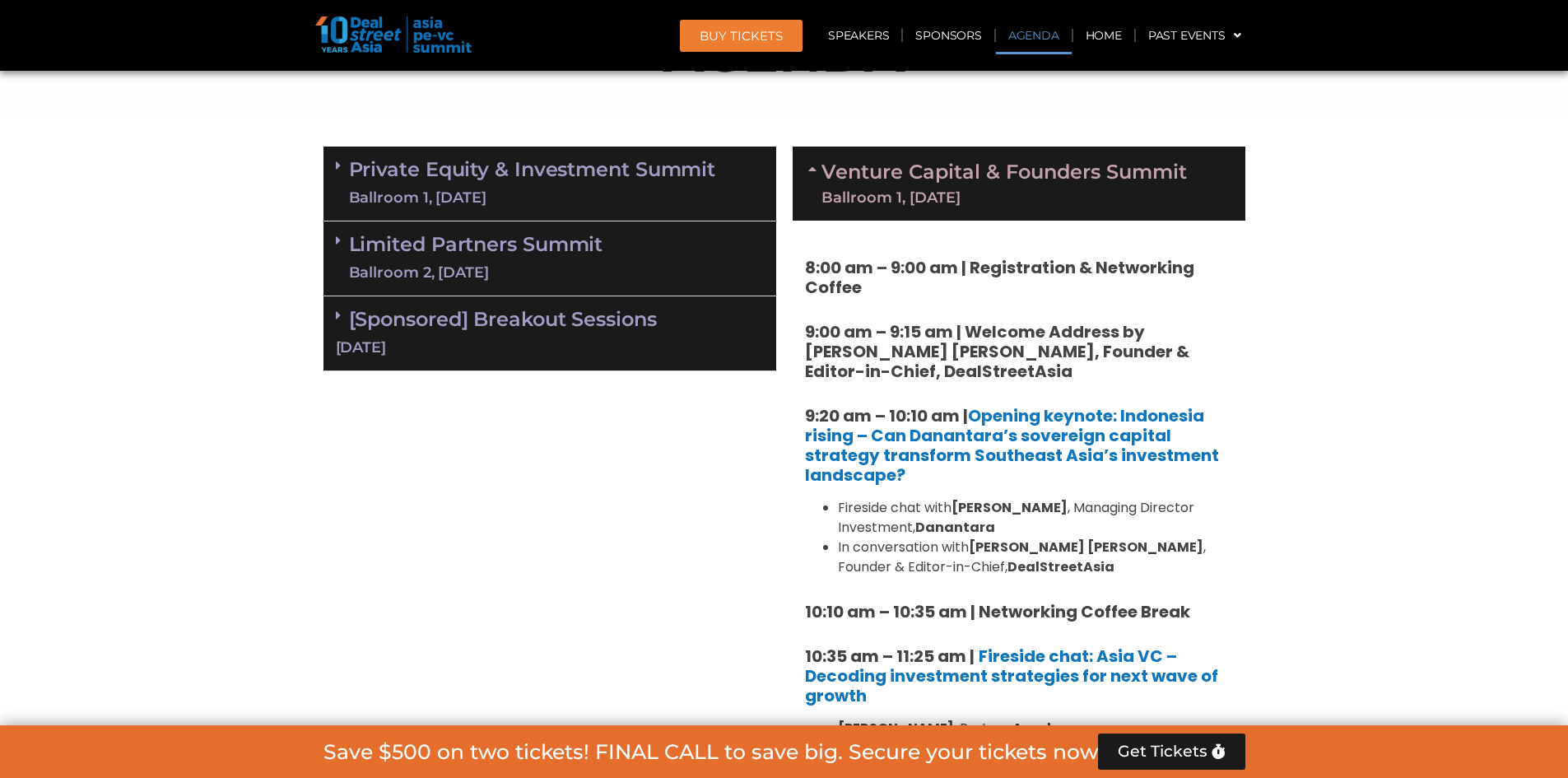
click at [615, 331] on div "[Sponsored] Breakout Sessions 10 Sept" at bounding box center [549, 334] width 452 height 75
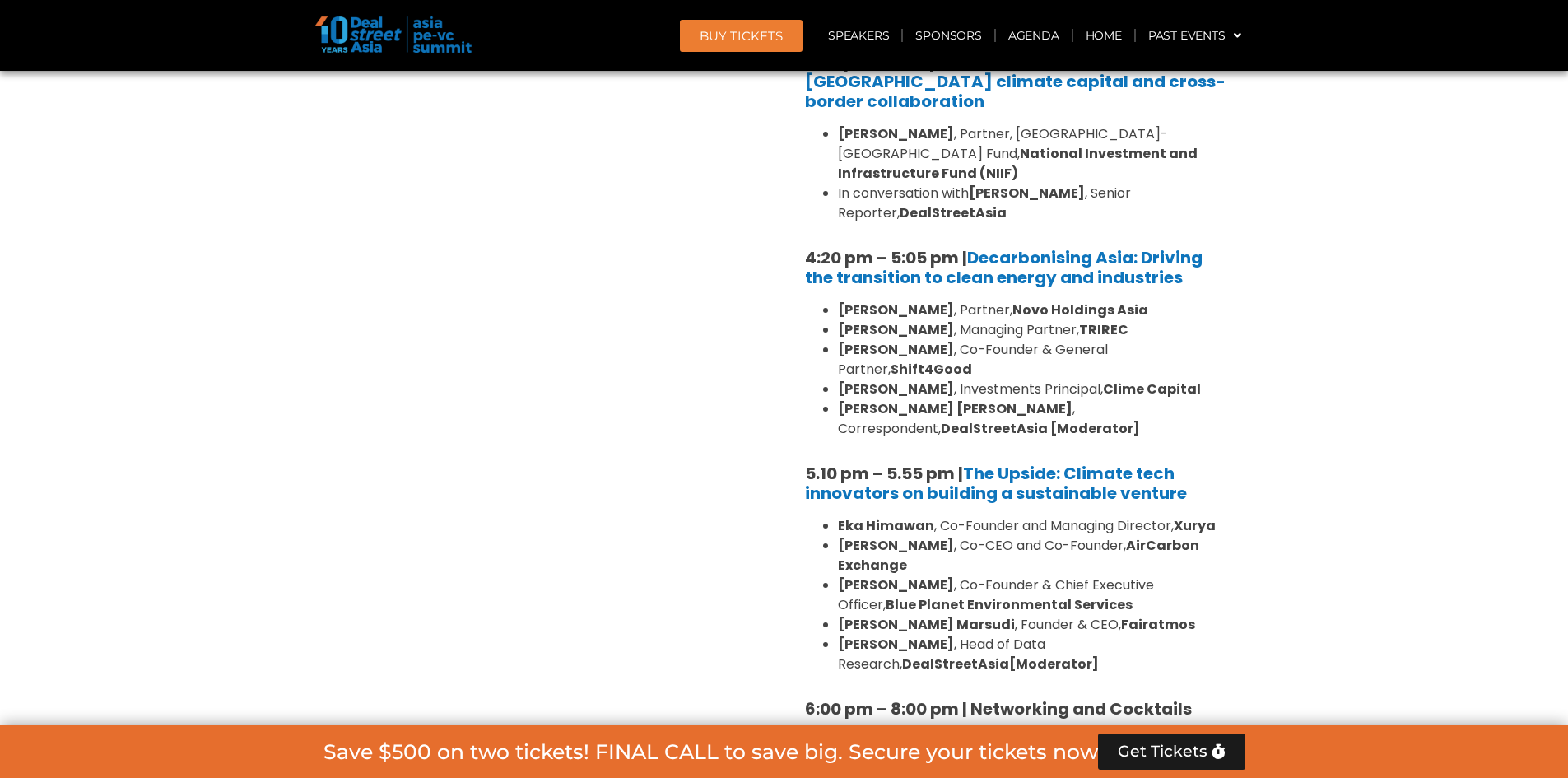
scroll to position [5149, 0]
